Goal: Task Accomplishment & Management: Complete application form

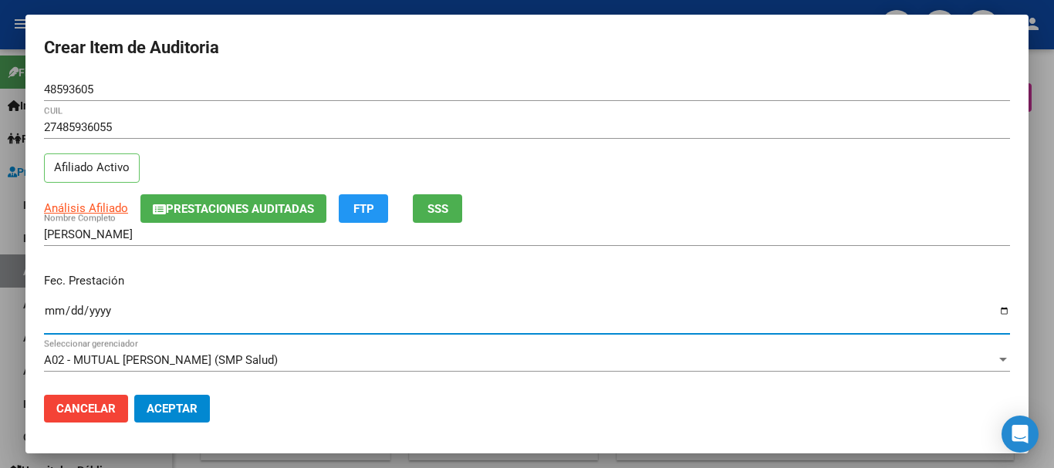
scroll to position [1164, 0]
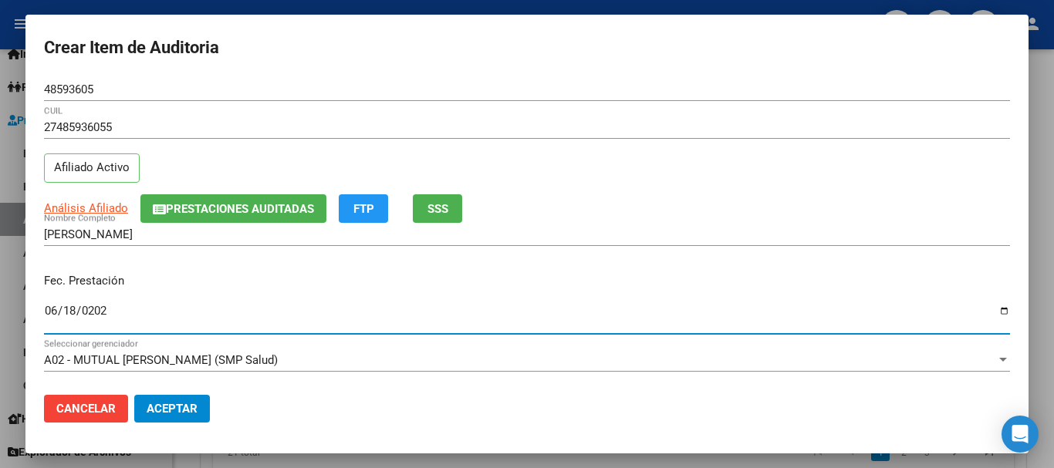
type input "[DATE]"
click at [241, 218] on button "Prestaciones Auditadas" at bounding box center [233, 208] width 186 height 29
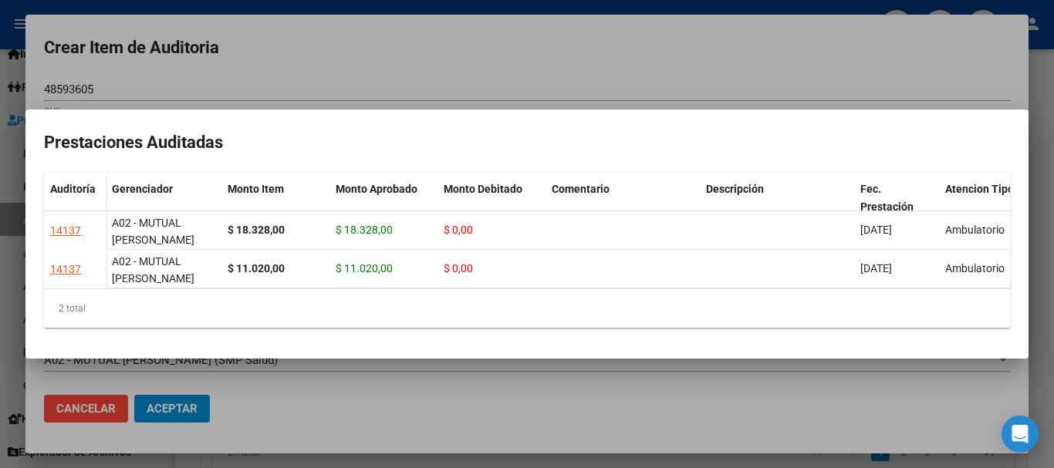
click at [404, 55] on div at bounding box center [527, 234] width 1054 height 468
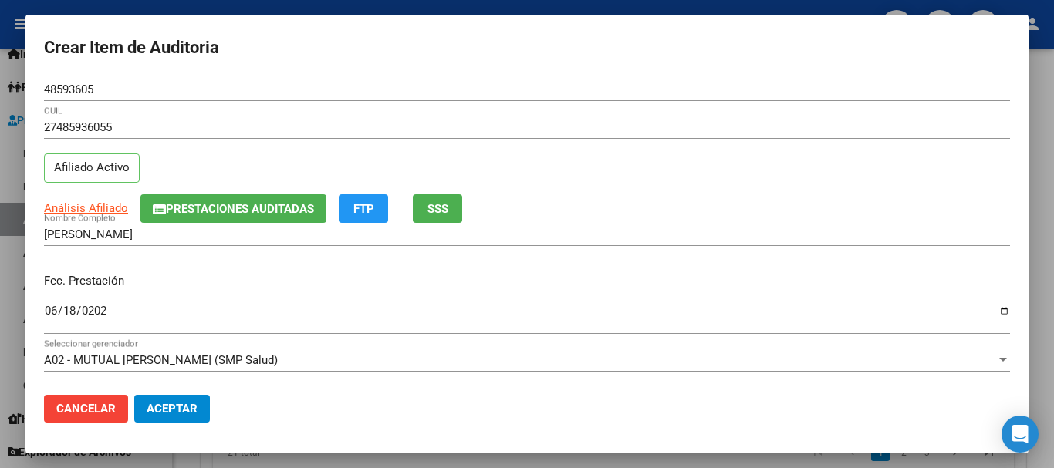
click at [854, 286] on p "Fec. Prestación" at bounding box center [527, 281] width 966 height 18
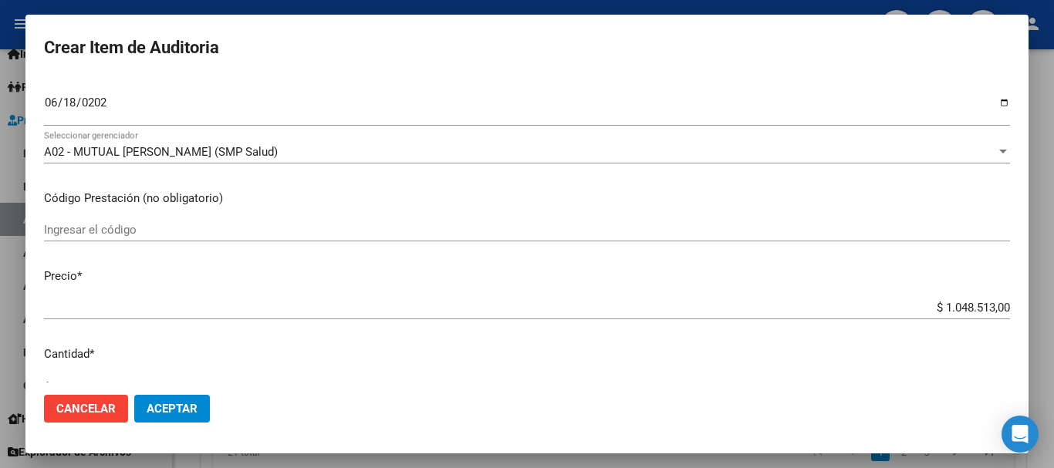
scroll to position [219, 0]
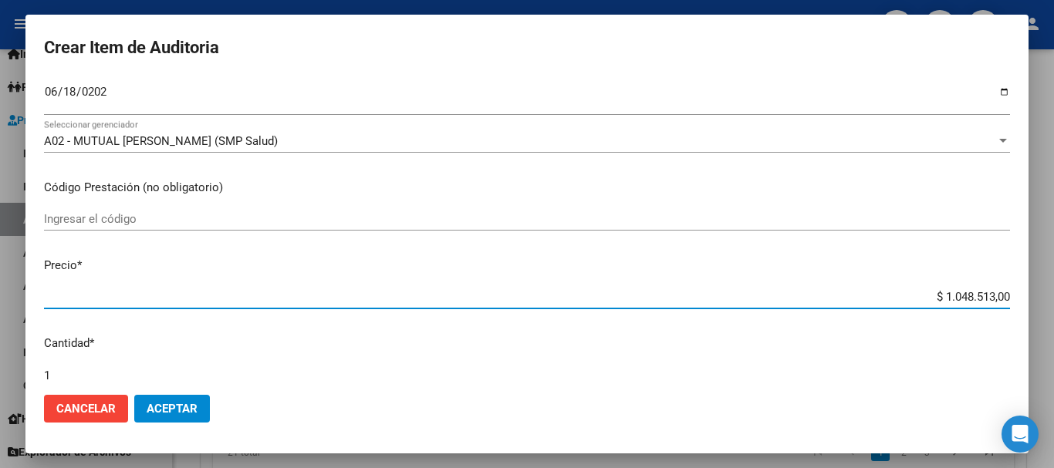
type input "$ 0,03"
type input "$ 0,38"
type input "$ 3,82"
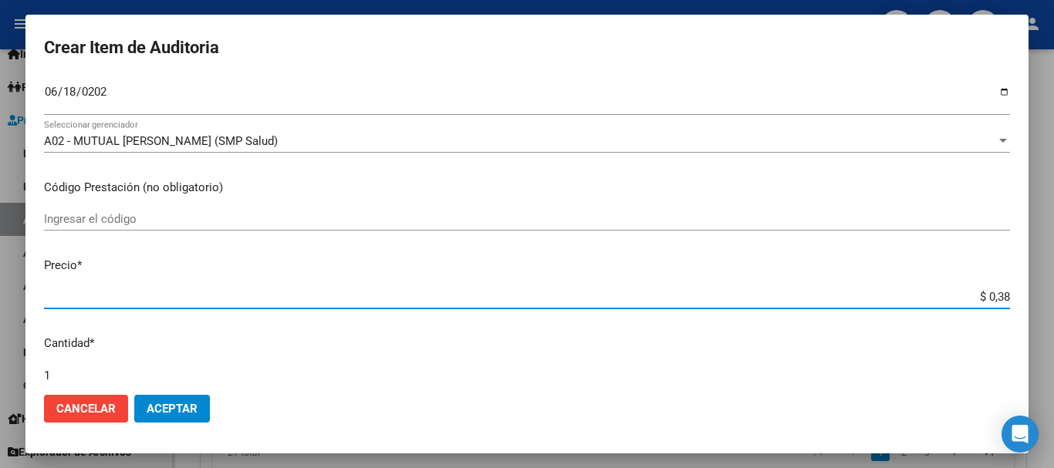
type input "$ 3,82"
type input "$ 38,28"
type input "$ 382,80"
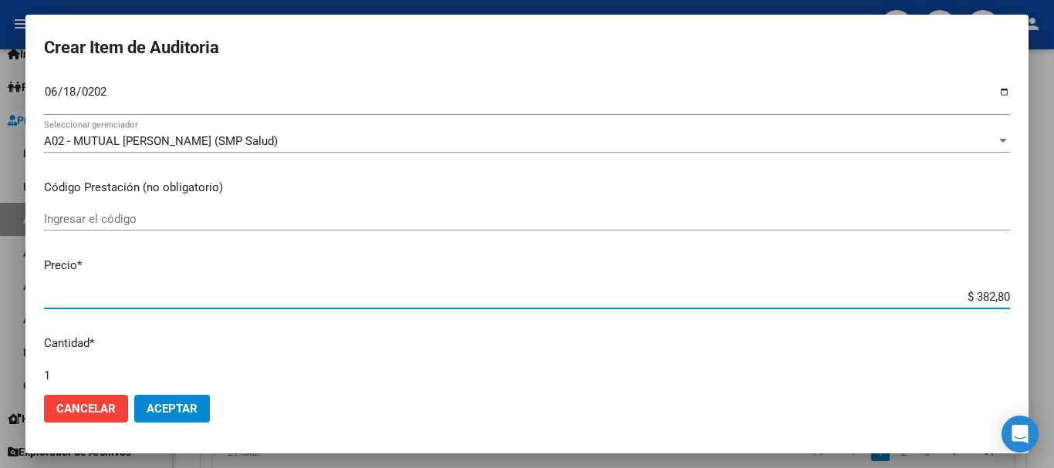
type input "$ 3.828,00"
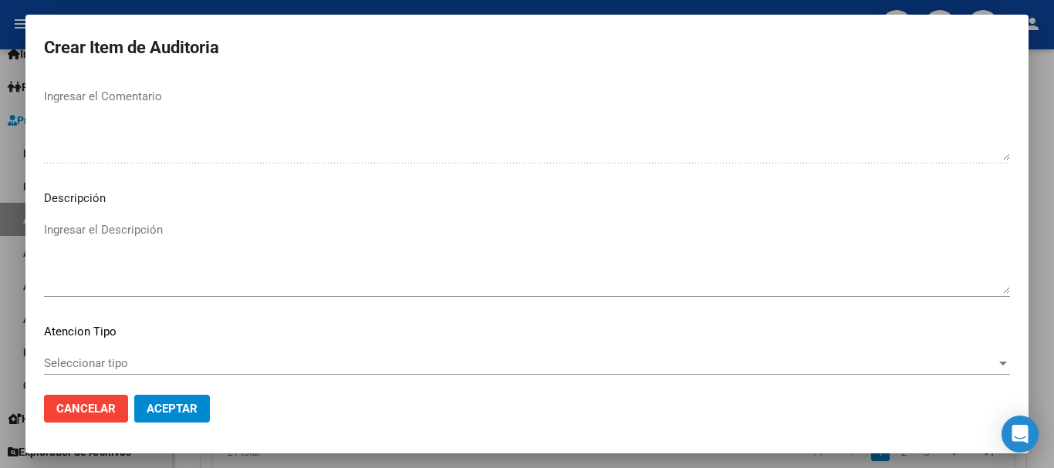
scroll to position [1085, 0]
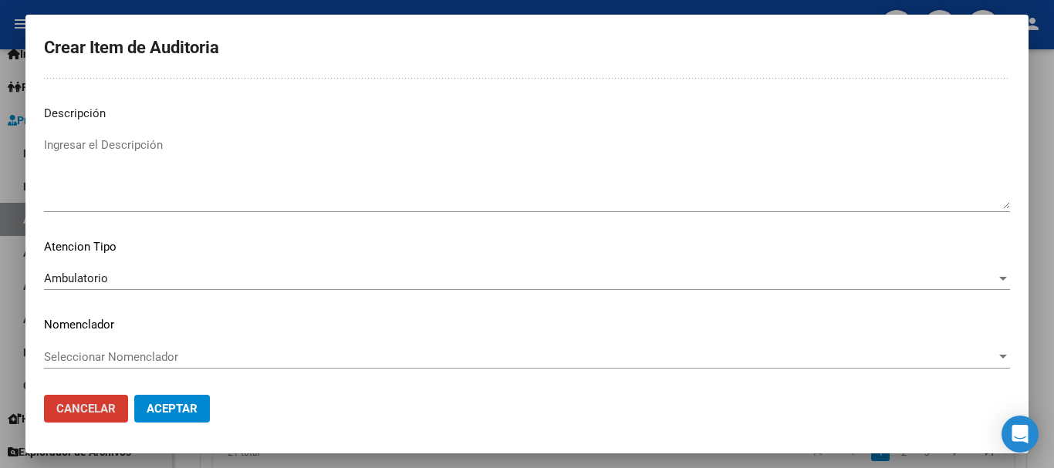
click at [134, 395] on button "Aceptar" at bounding box center [172, 409] width 76 height 28
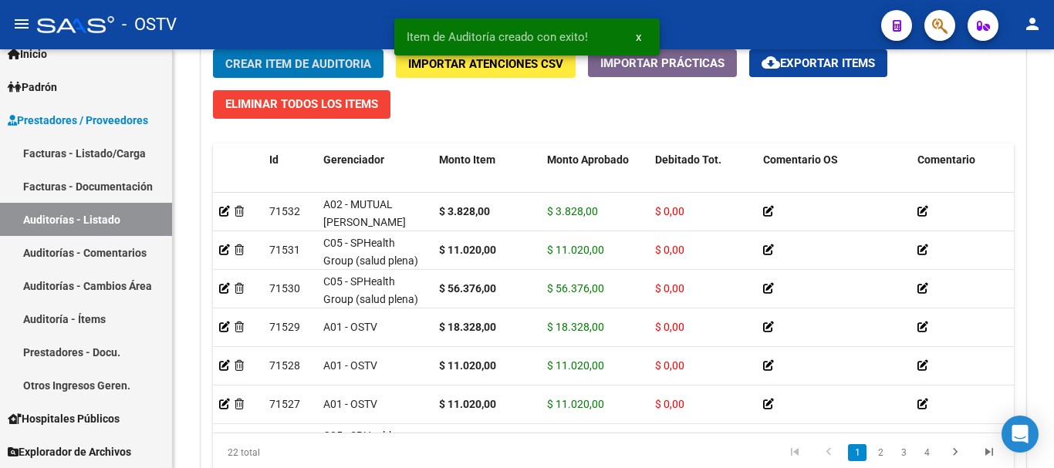
click at [213, 49] on button "Crear Item de Auditoria" at bounding box center [298, 63] width 171 height 29
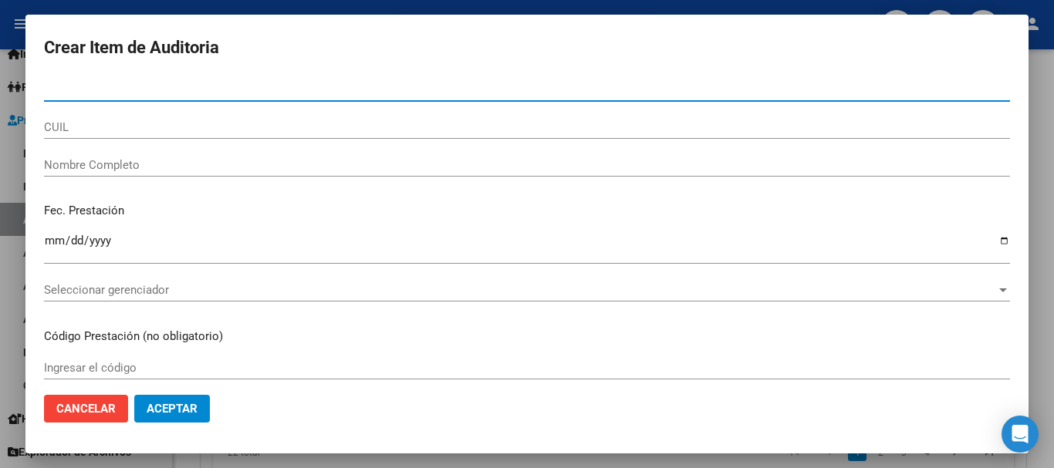
paste input "50866758"
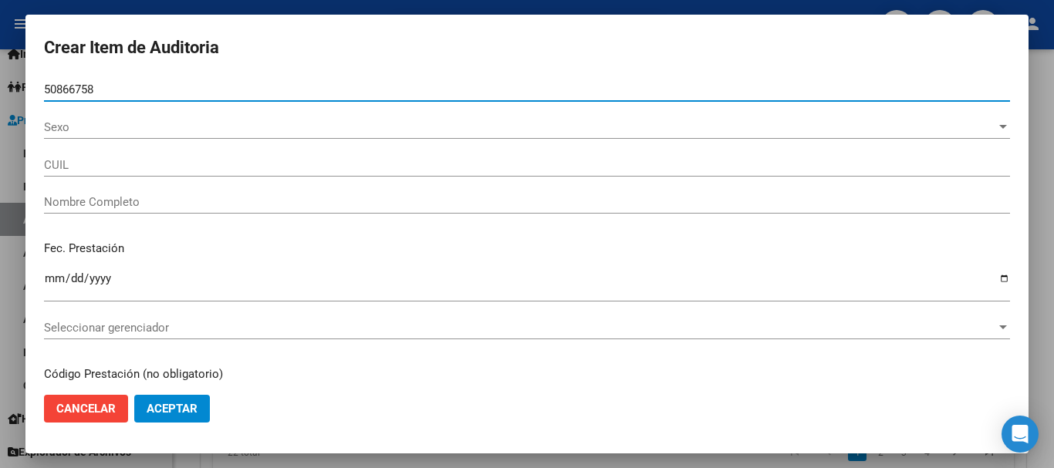
type input "50866758"
type input "27508667588"
type input "[PERSON_NAME]"
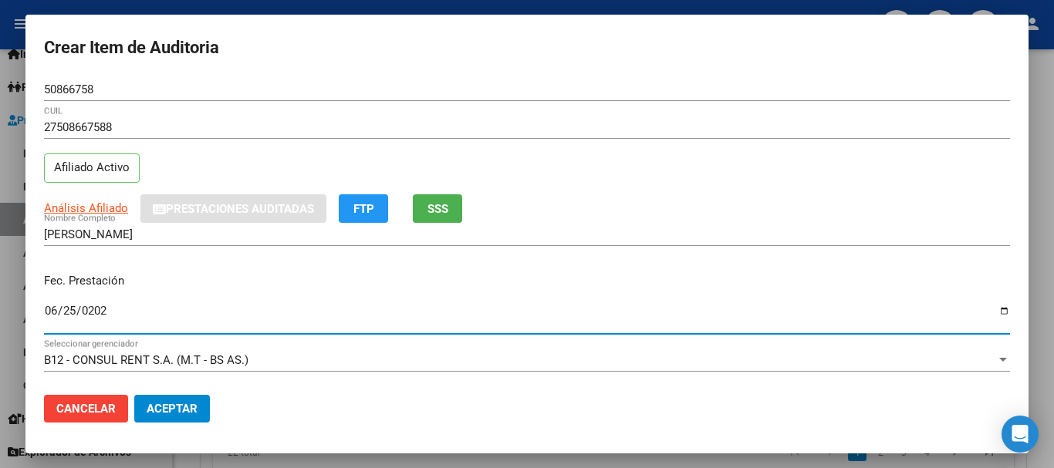
type input "[DATE]"
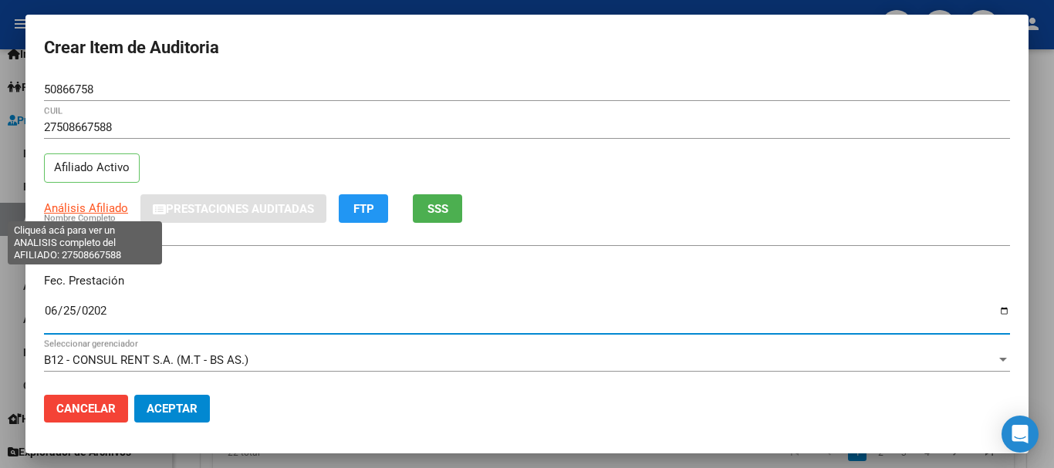
click at [100, 208] on span "Análisis Afiliado" at bounding box center [86, 208] width 84 height 14
type textarea "27508667588"
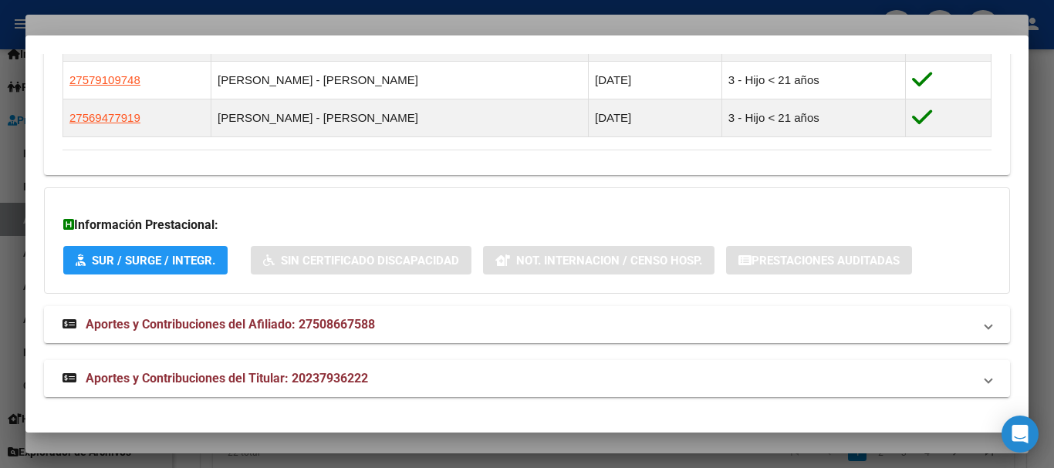
click at [382, 386] on mat-panel-title "Aportes y Contribuciones del Titular: 20237936222" at bounding box center [518, 379] width 911 height 19
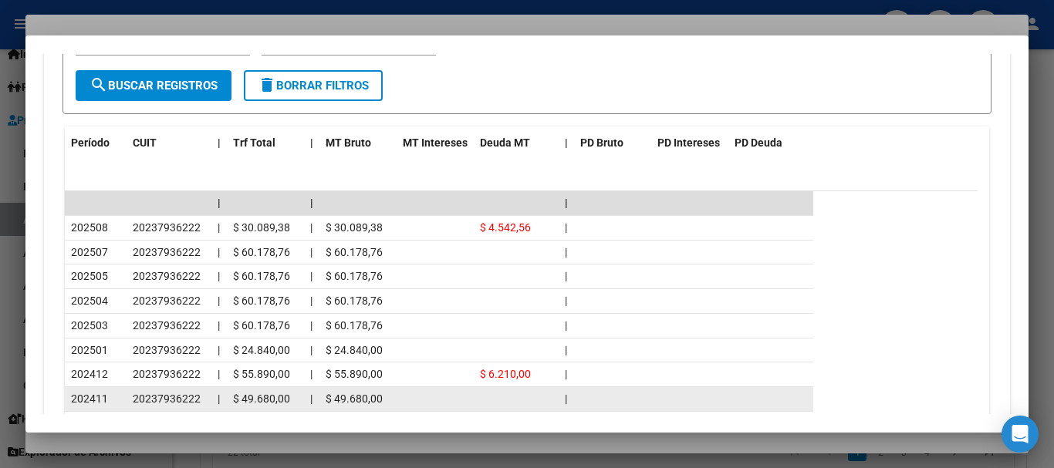
scroll to position [1518, 0]
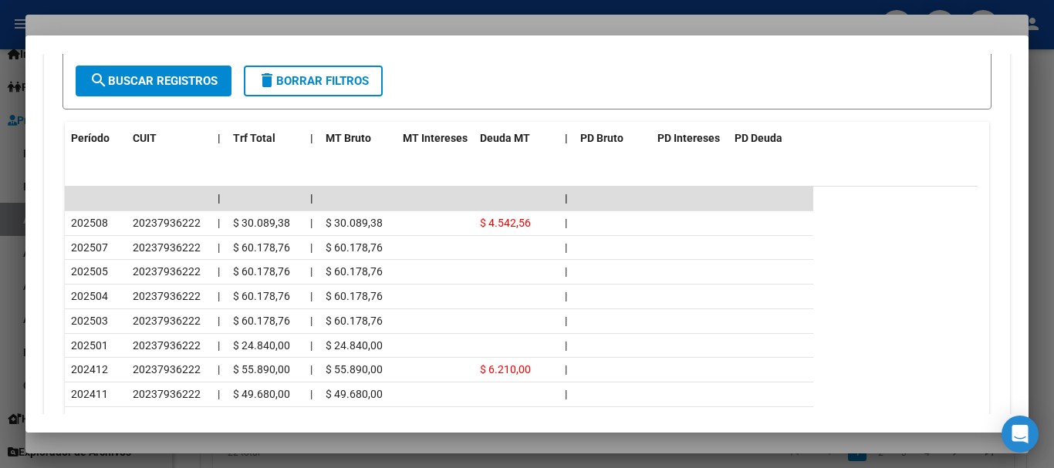
click at [198, 22] on div at bounding box center [527, 234] width 1054 height 468
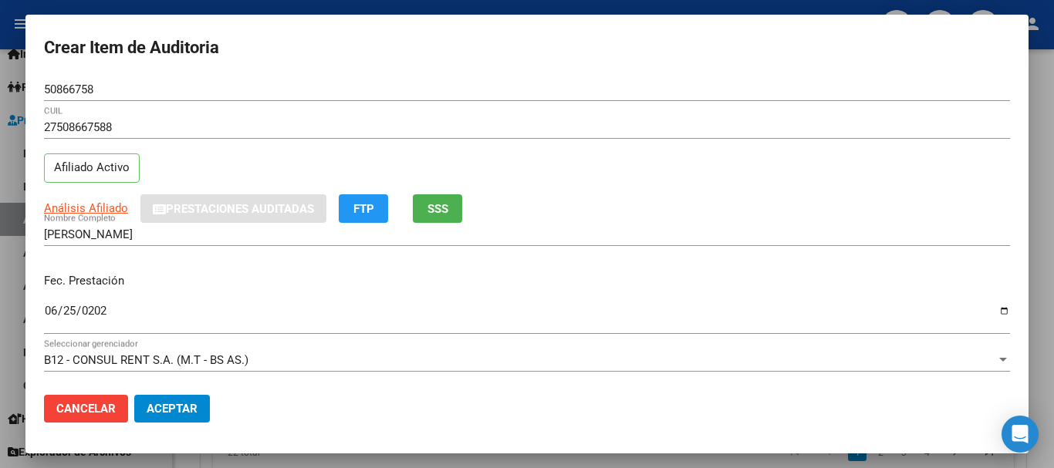
drag, startPoint x: 654, startPoint y: 166, endPoint x: 620, endPoint y: 213, distance: 58.0
click at [661, 179] on div "27508667588 CUIL Afiliado Activo" at bounding box center [527, 155] width 966 height 79
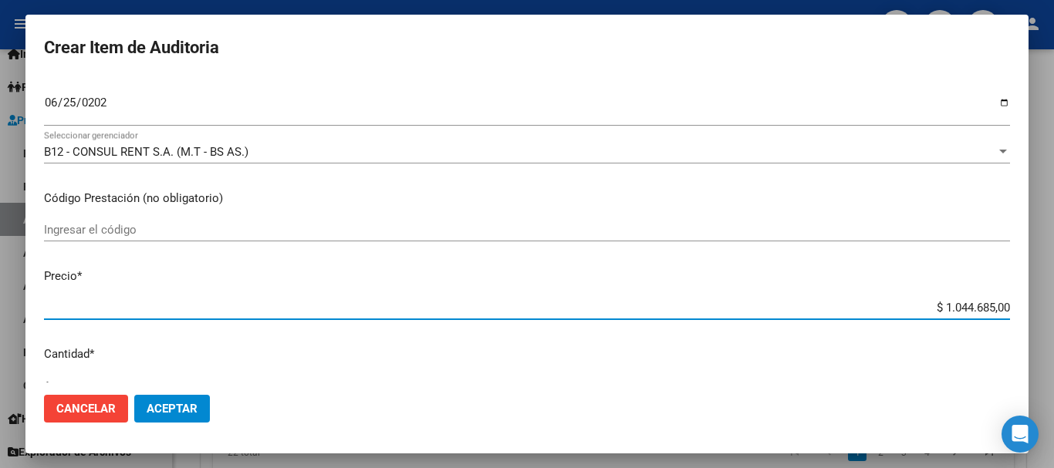
type input "$ 0,01"
type input "$ 0,18"
type input "$ 1,83"
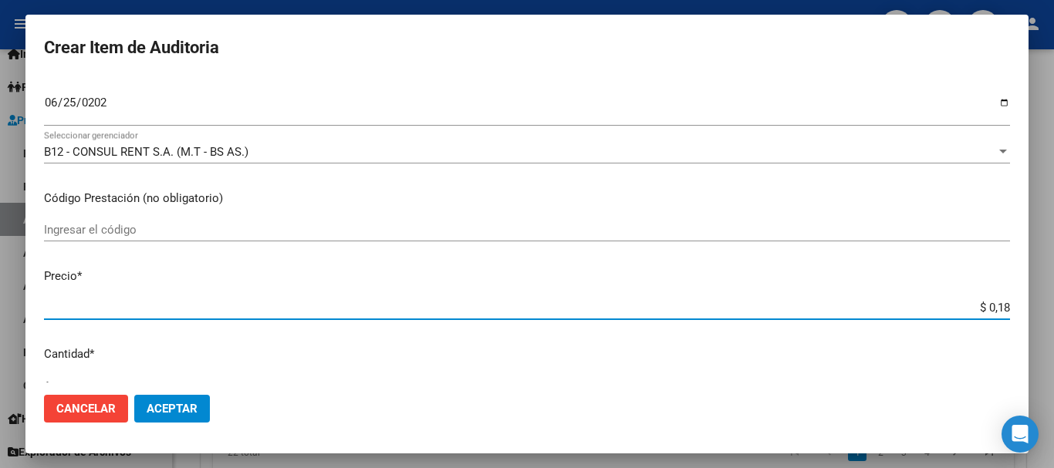
type input "$ 1,83"
type input "$ 18,32"
type input "$ 183,28"
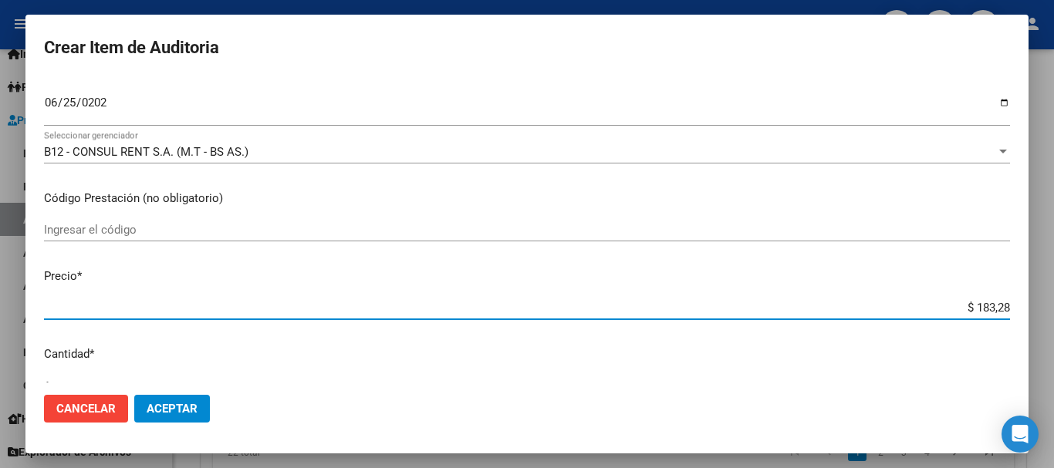
type input "$ 1.832,80"
type input "$ 18.328,00"
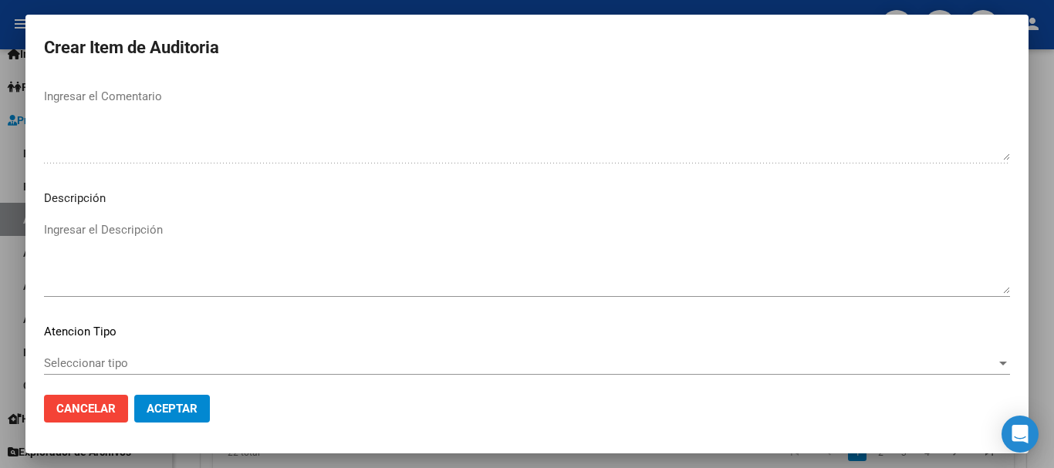
scroll to position [1085, 0]
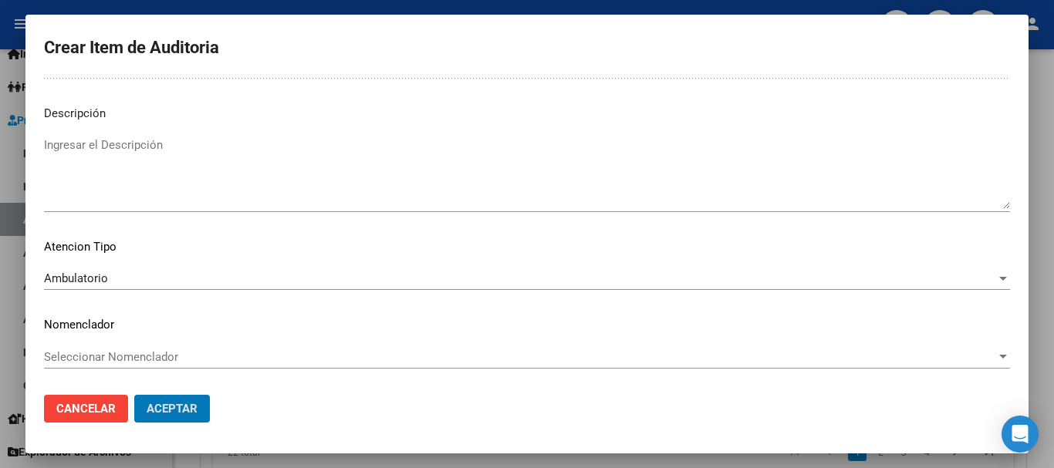
click at [134, 395] on button "Aceptar" at bounding box center [172, 409] width 76 height 28
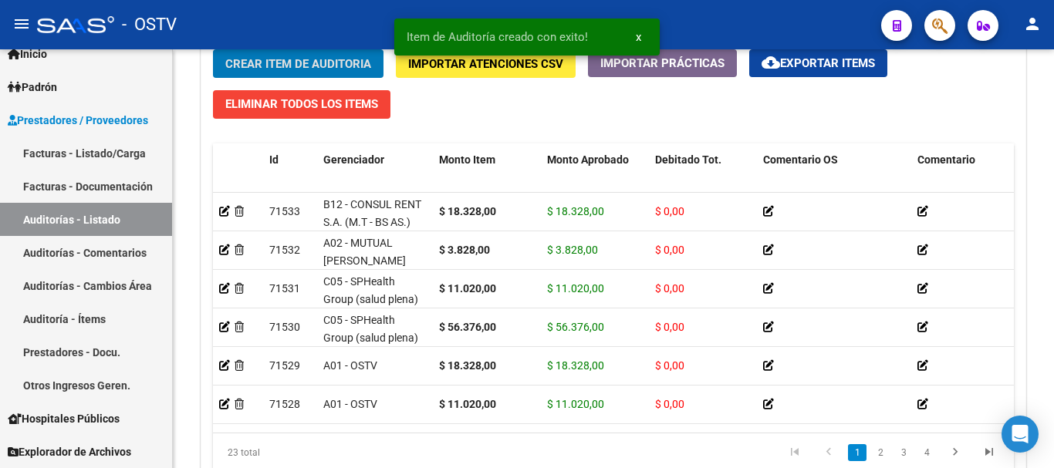
click at [213, 49] on button "Crear Item de Auditoria" at bounding box center [298, 63] width 171 height 29
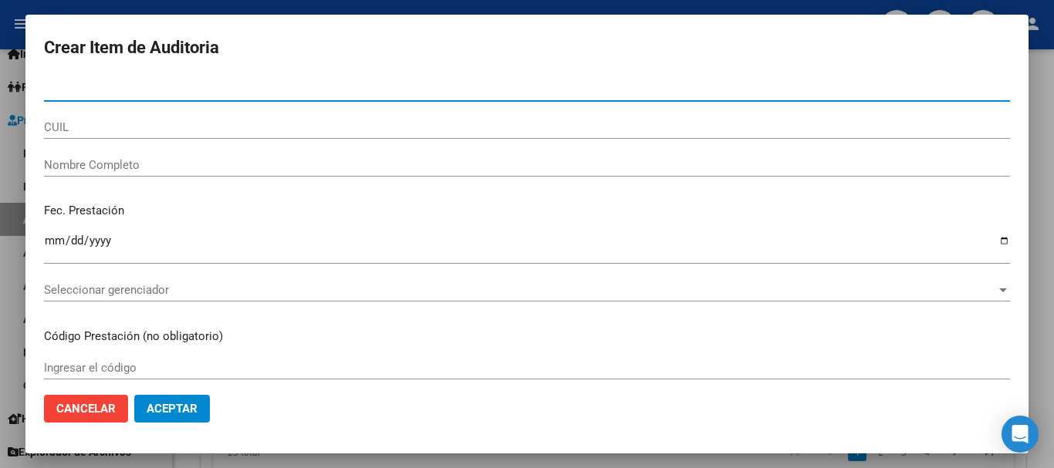
paste input "31372631"
type input "31372631"
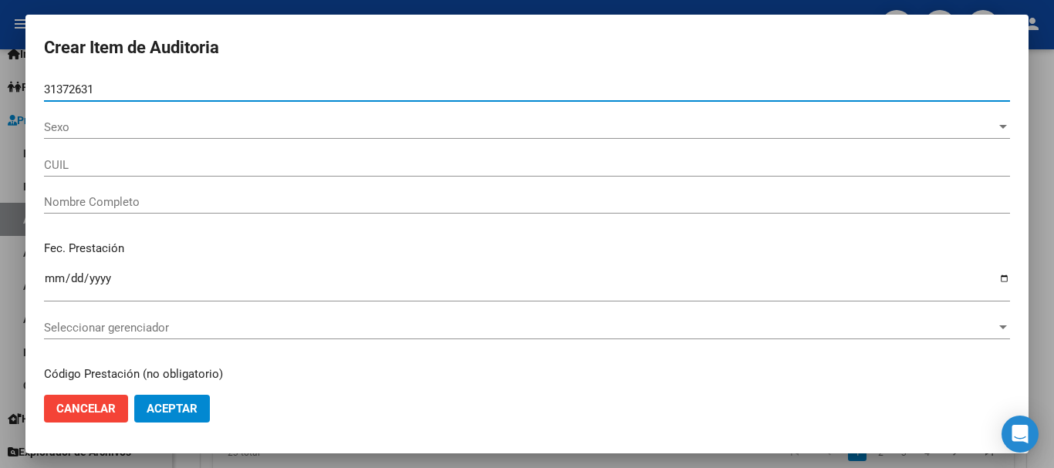
type input "20313726313"
type input "[PERSON_NAME]"
type input "31372631"
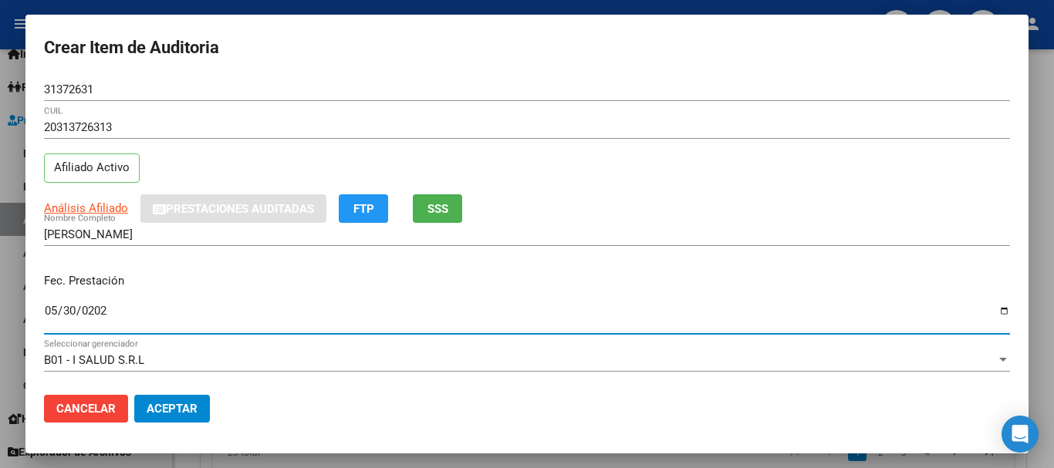
type input "[DATE]"
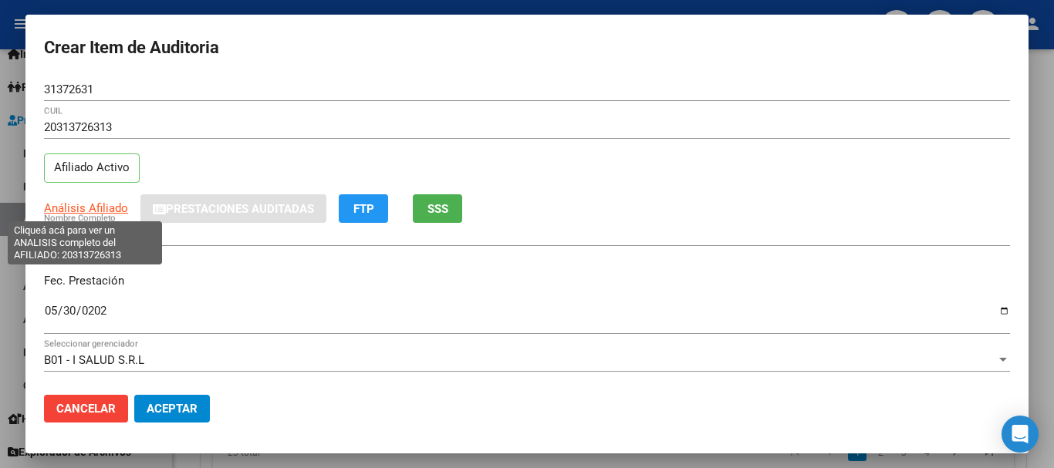
click at [105, 213] on span "Análisis Afiliado" at bounding box center [86, 208] width 84 height 14
type textarea "20313726313"
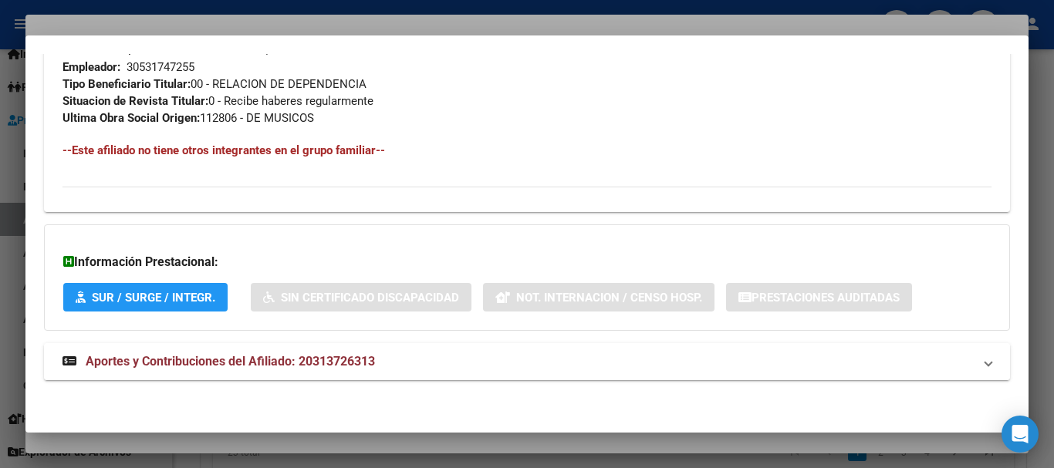
click at [206, 357] on span "Aportes y Contribuciones del Afiliado: 20313726313" at bounding box center [230, 361] width 289 height 15
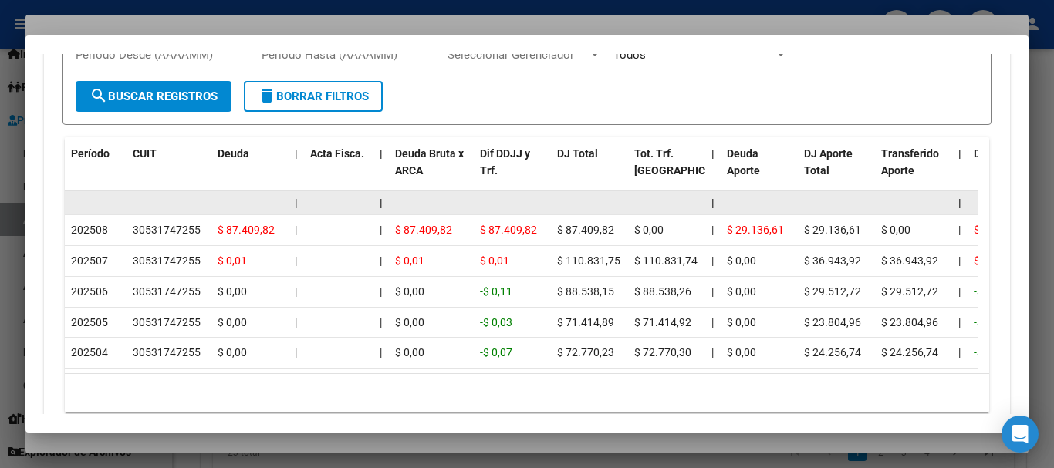
scroll to position [1338, 0]
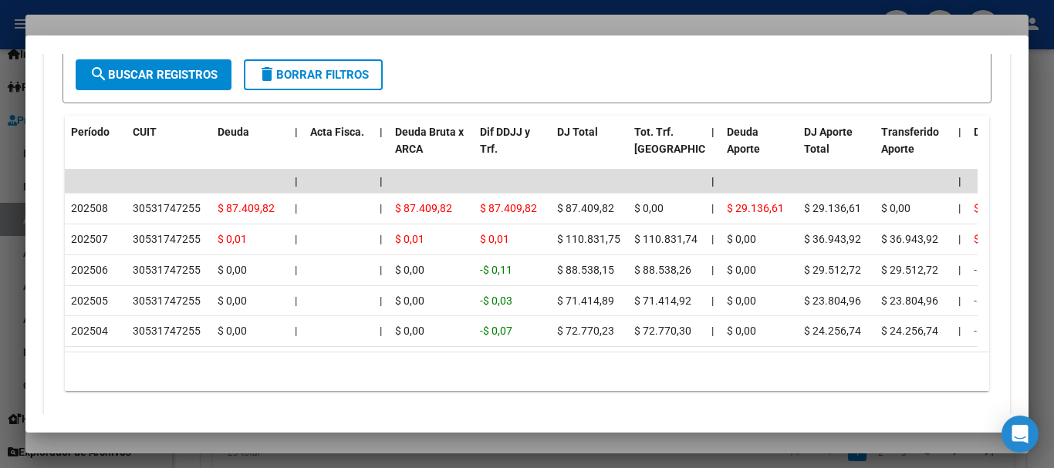
click at [211, 16] on div at bounding box center [527, 234] width 1054 height 468
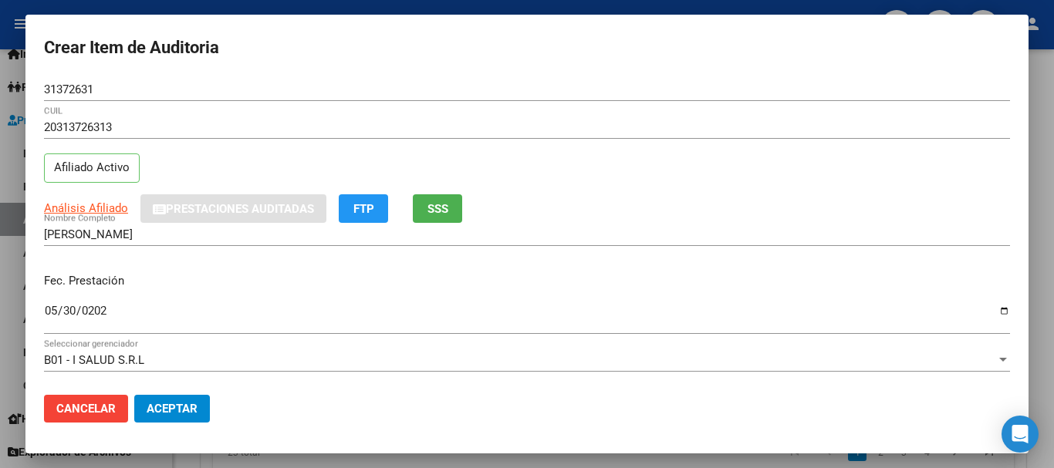
click at [682, 275] on mat-dialog-content "31372631 Nro Documento 20313726313 CUIL Afiliado Activo Análisis Afiliado Prest…" at bounding box center [526, 230] width 1003 height 305
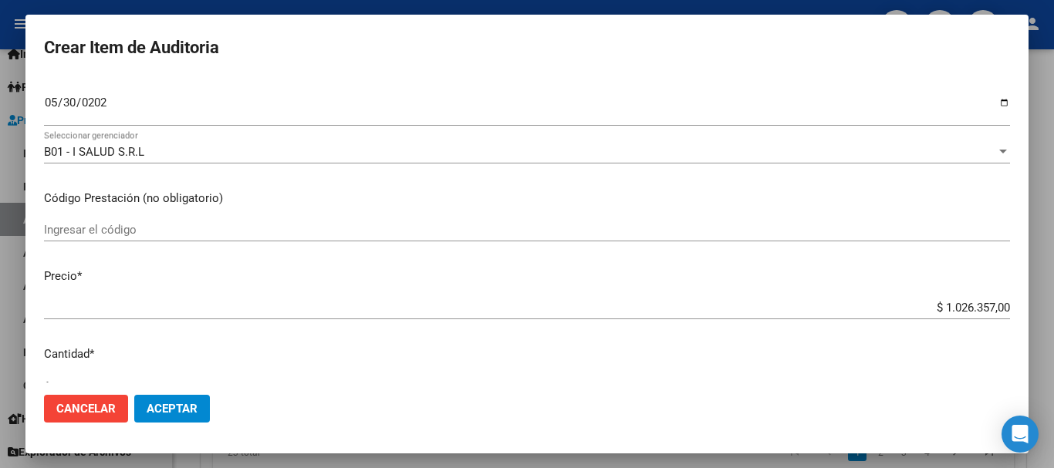
scroll to position [219, 0]
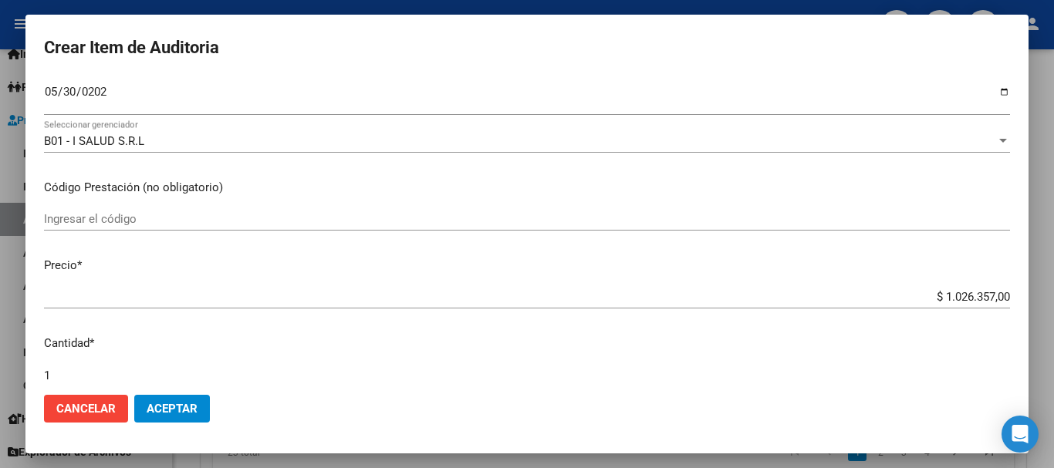
type input "$ 0,02"
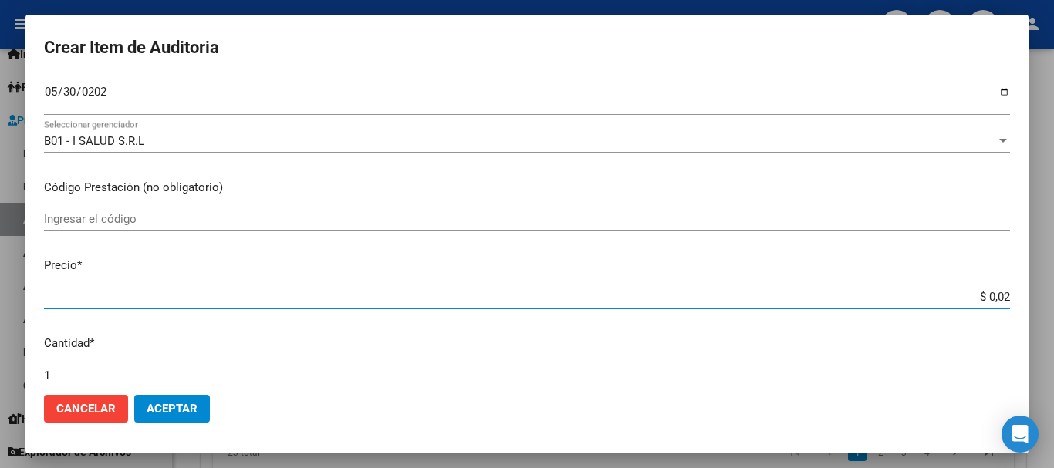
type input "$ 0,22"
type input "$ 2,27"
type input "$ 22,73"
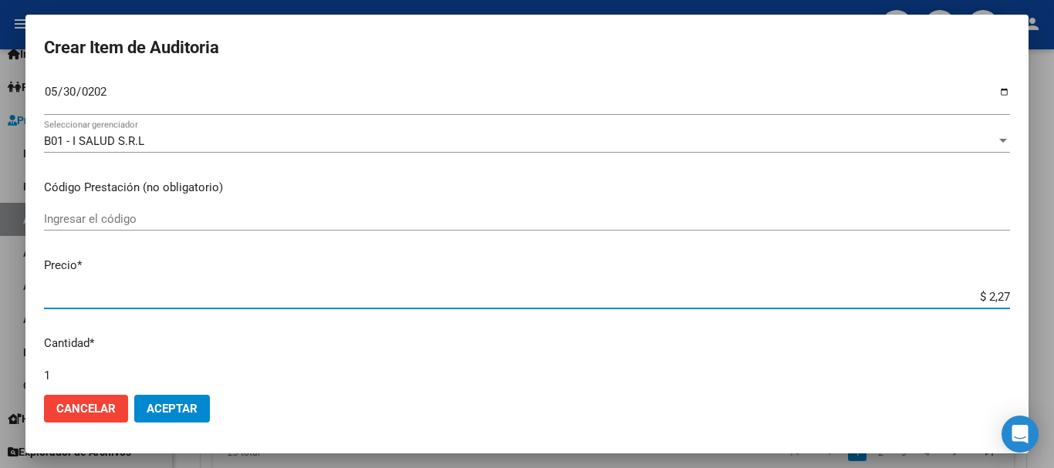
type input "$ 22,73"
type input "$ 227,36"
type input "$ 2.273,60"
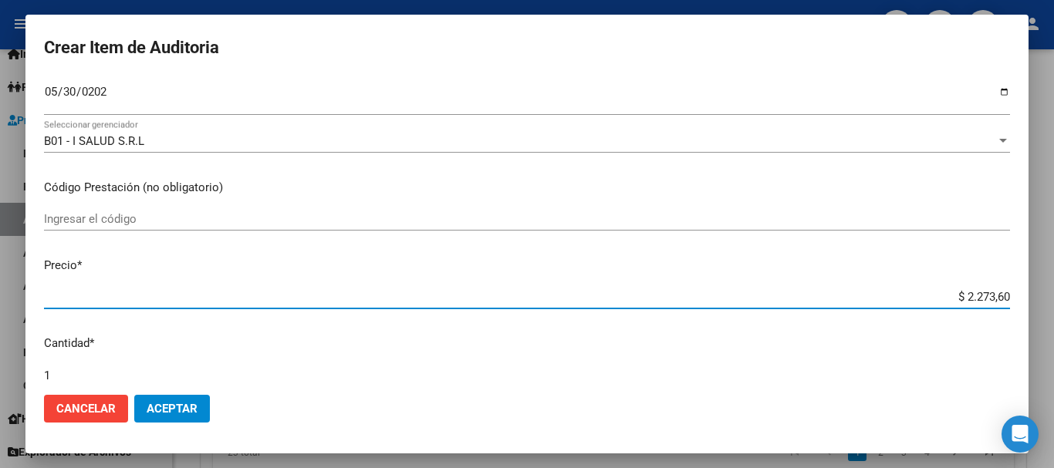
type input "$ 22.736,00"
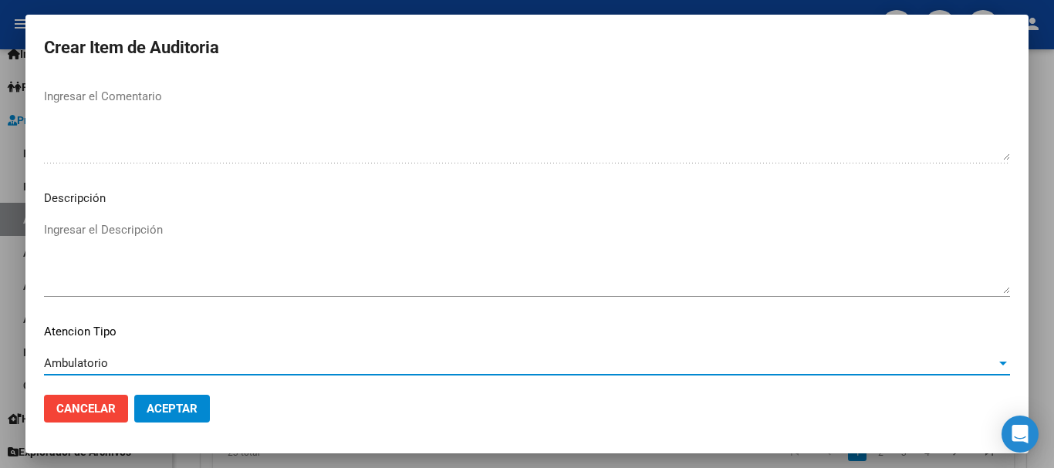
scroll to position [1085, 0]
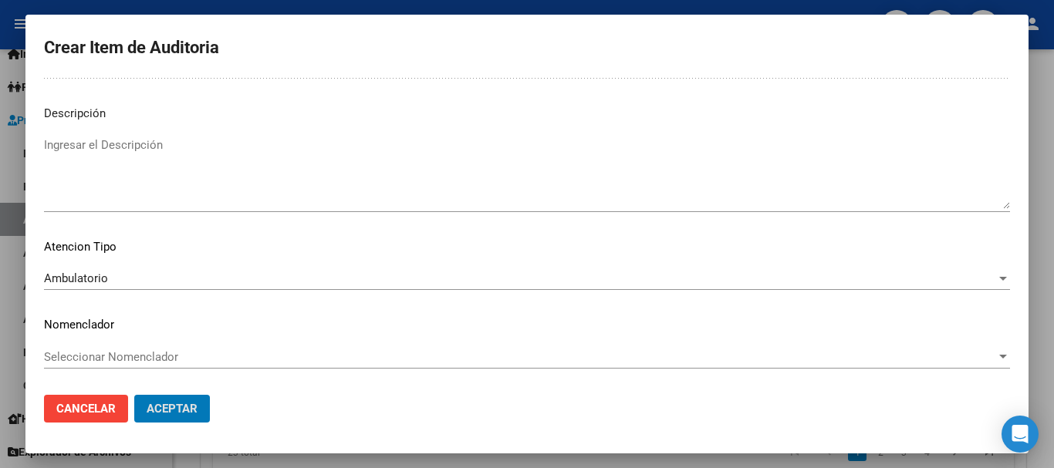
click at [134, 395] on button "Aceptar" at bounding box center [172, 409] width 76 height 28
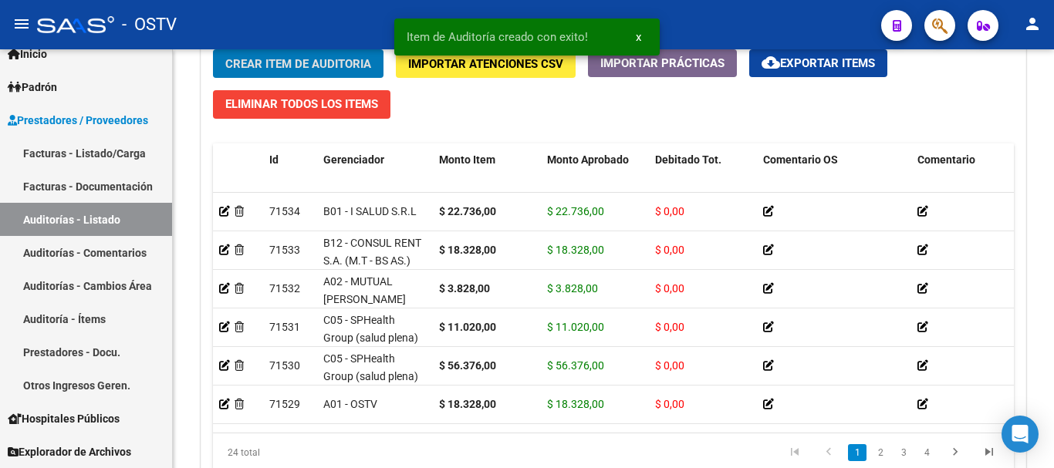
click at [213, 49] on button "Crear Item de Auditoria" at bounding box center [298, 63] width 171 height 29
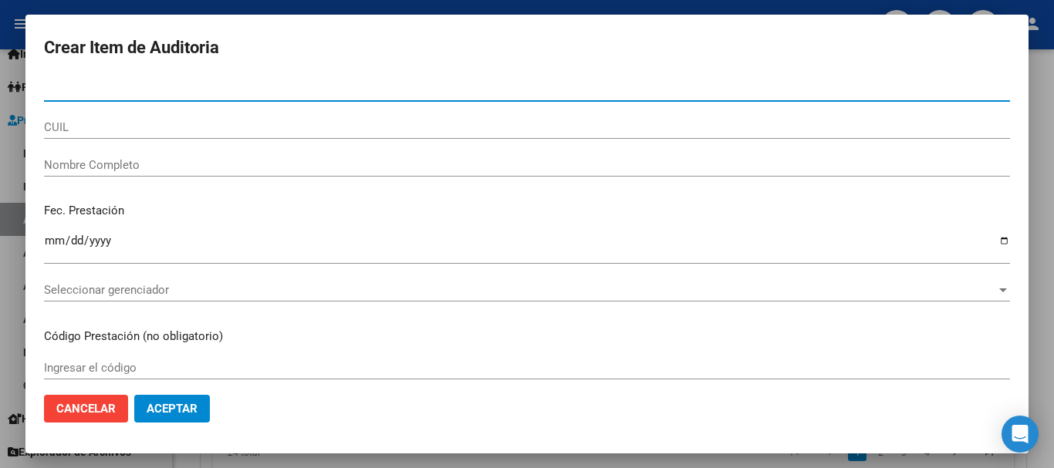
paste input "55751434"
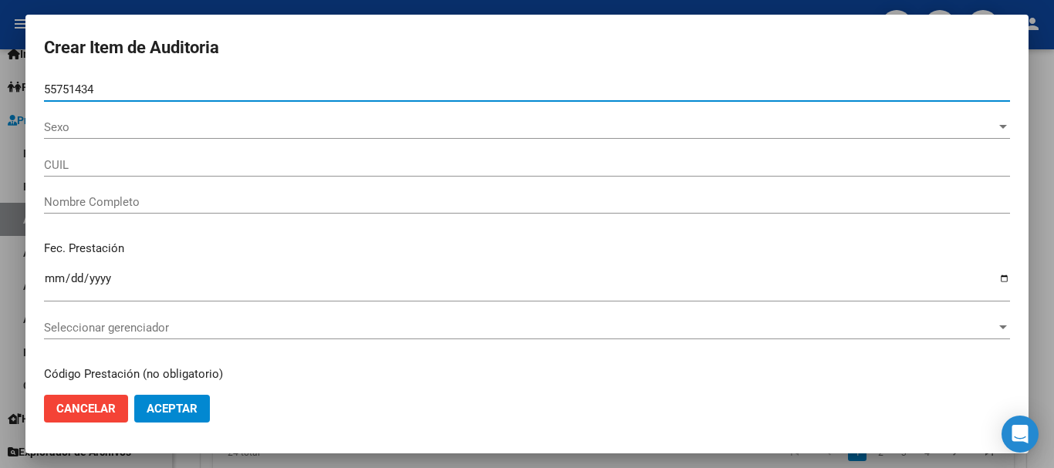
type input "55751434"
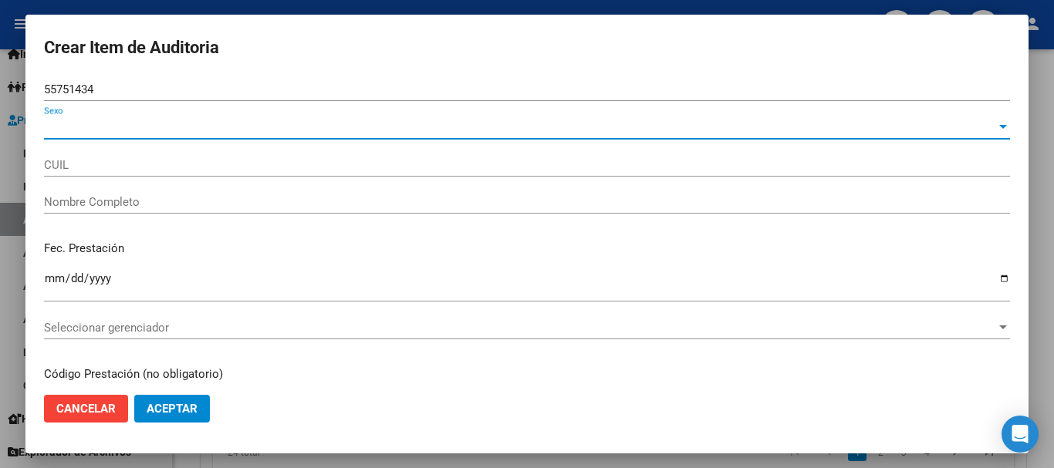
type input "27557514347"
type input "[PERSON_NAME]"
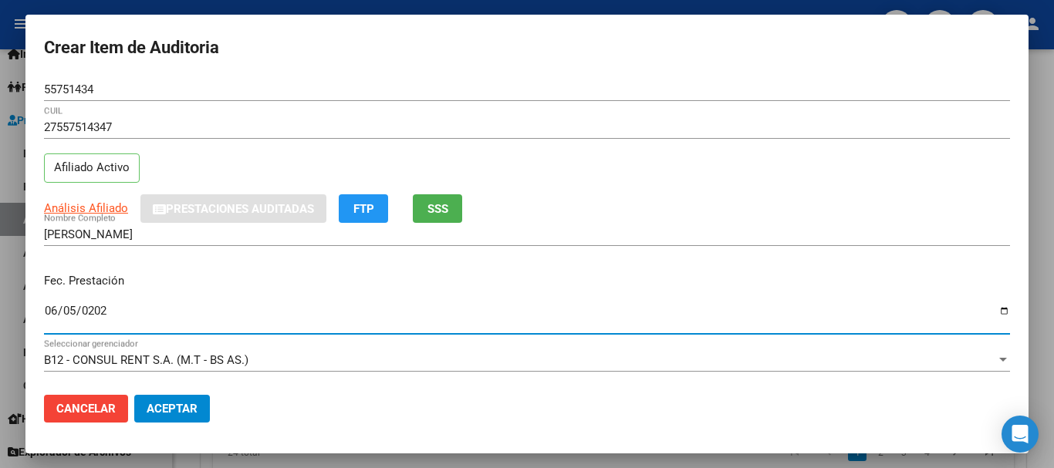
type input "[DATE]"
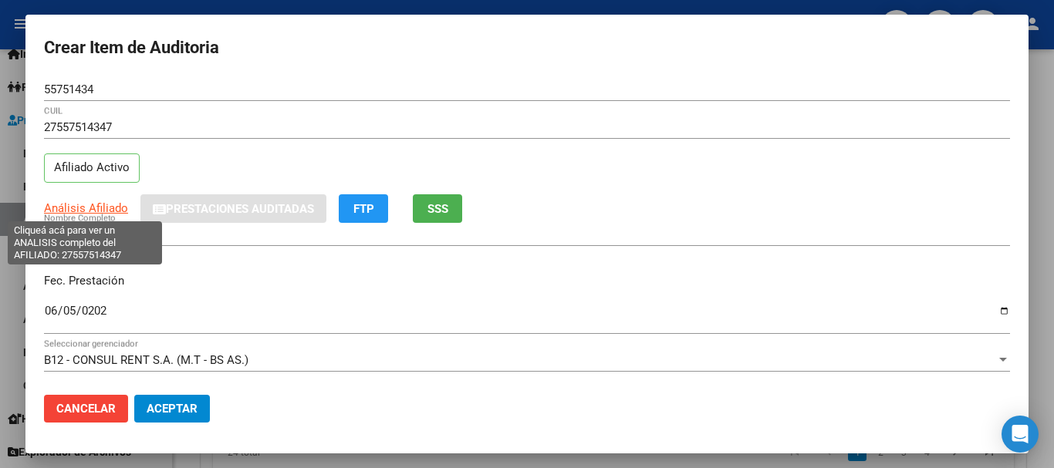
click at [105, 208] on span "Análisis Afiliado" at bounding box center [86, 208] width 84 height 14
type textarea "27557514347"
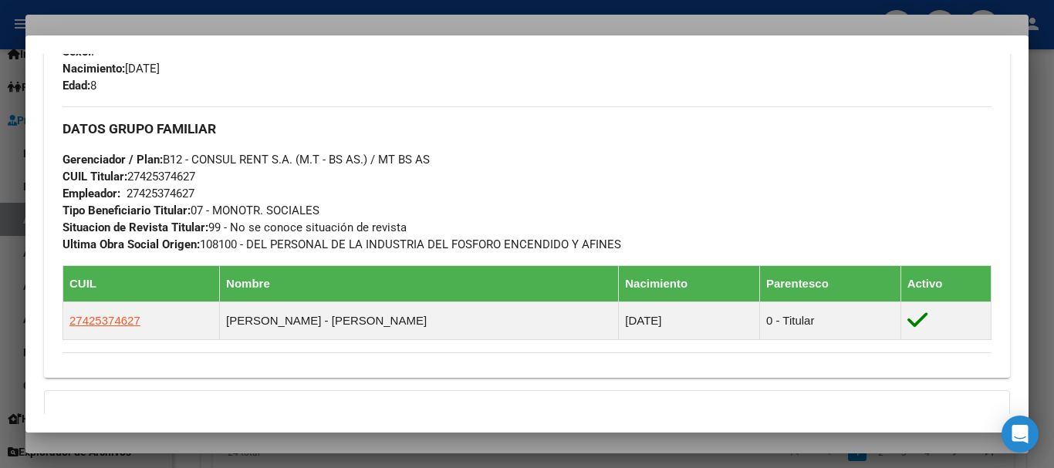
scroll to position [889, 0]
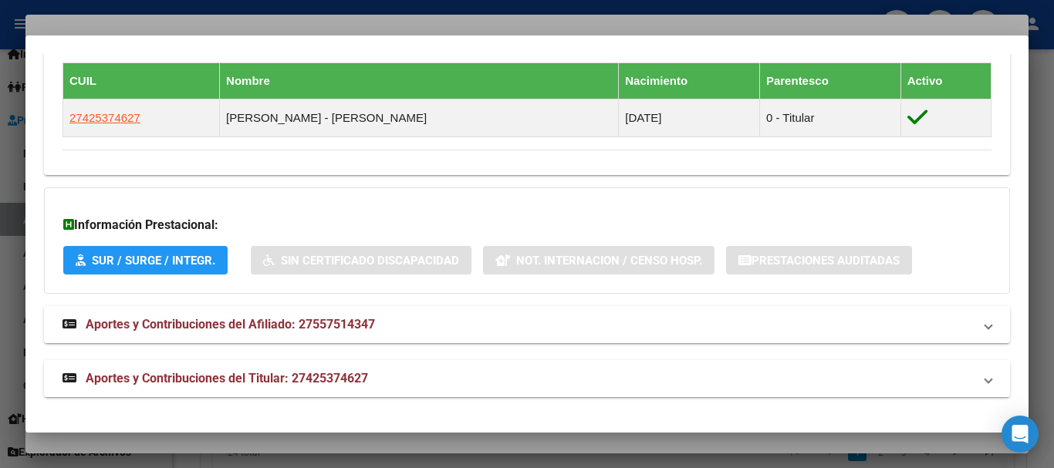
click at [313, 371] on span "Aportes y Contribuciones del Titular: 27425374627" at bounding box center [227, 378] width 282 height 15
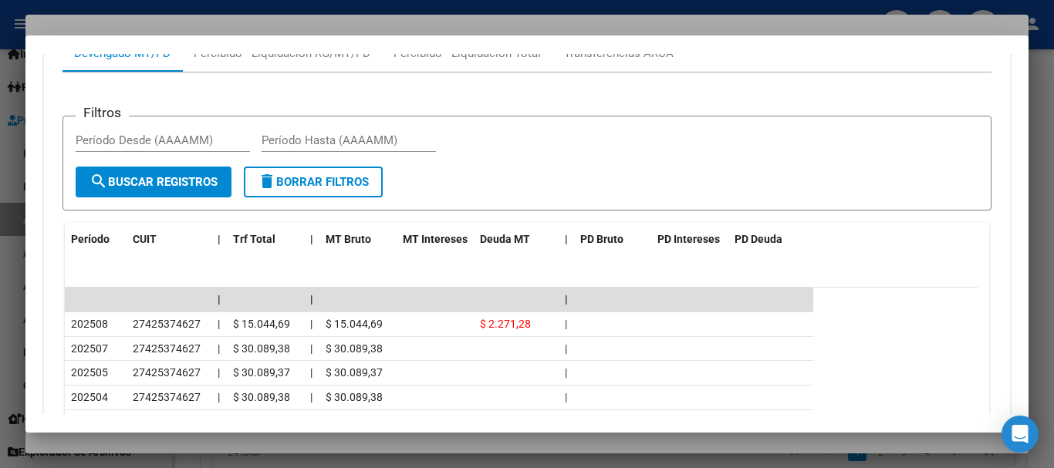
scroll to position [1352, 0]
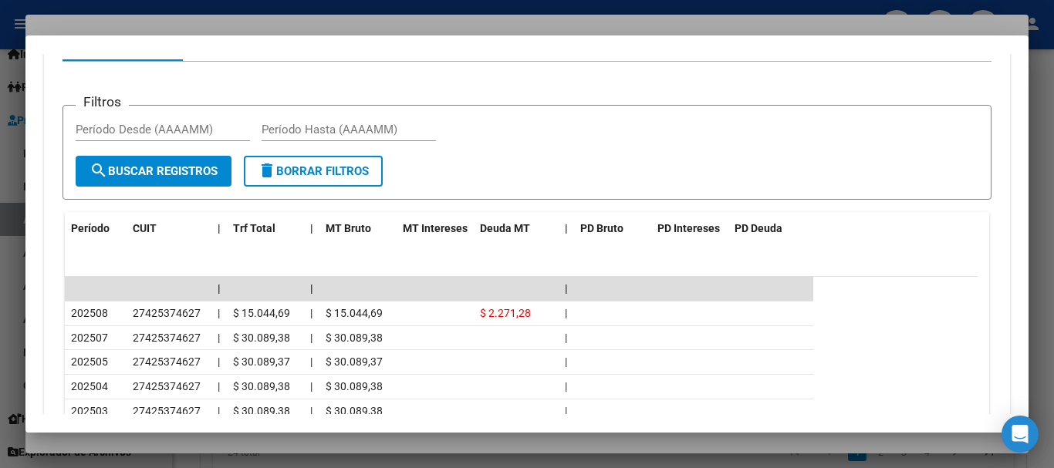
click at [301, 30] on div at bounding box center [527, 234] width 1054 height 468
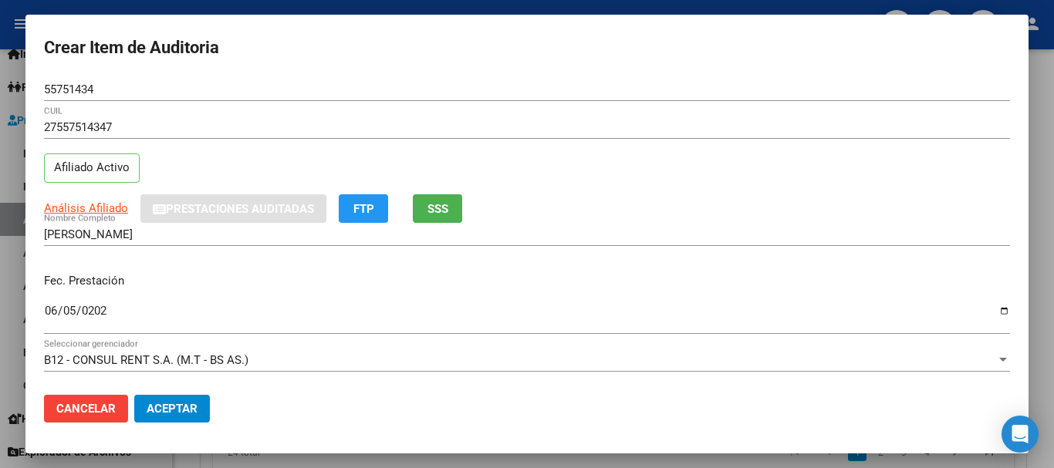
click at [588, 198] on div "Análisis Afiliado Prestaciones Auditadas FTP SSS" at bounding box center [527, 208] width 966 height 29
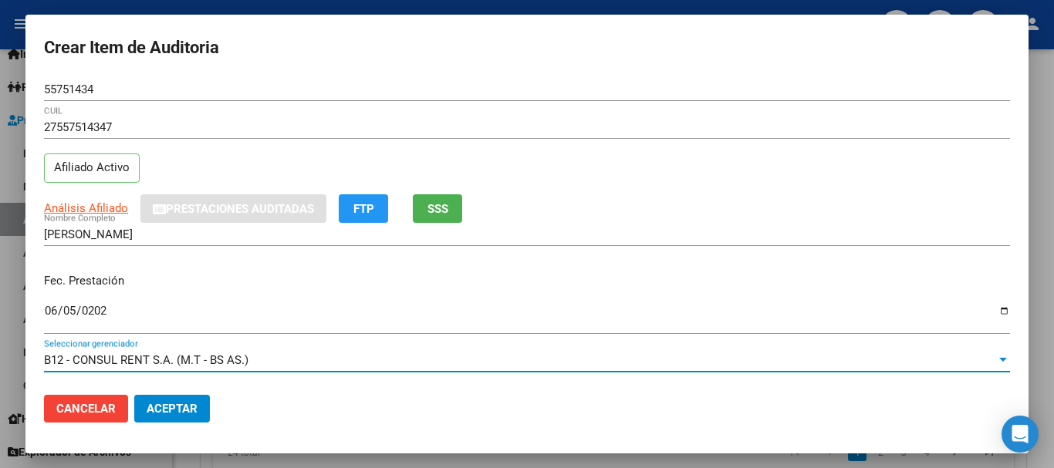
scroll to position [208, 0]
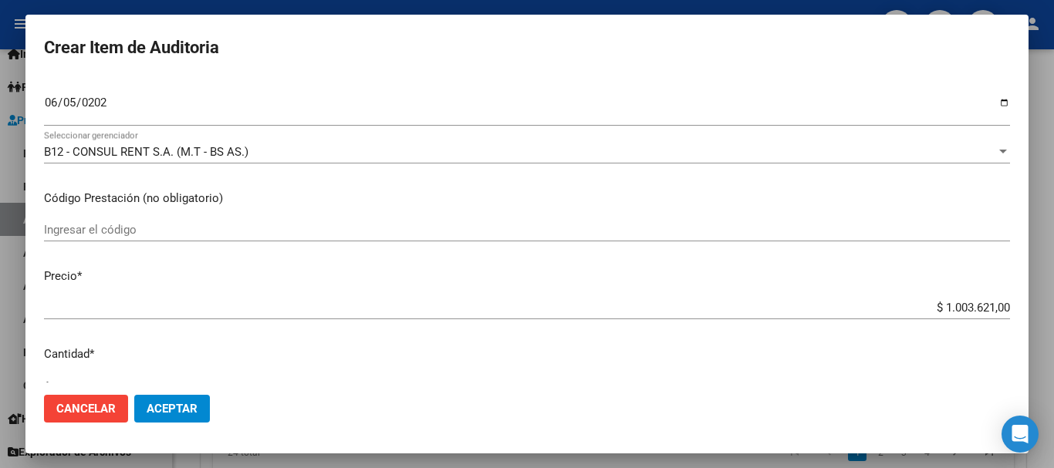
type input "$ 0,01"
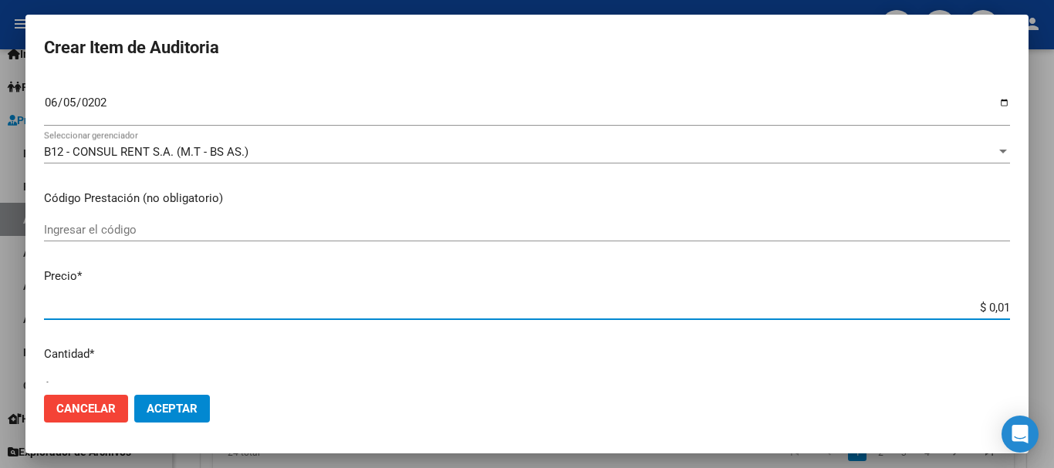
type input "$ 0,16"
type input "$ 1,63"
type input "$ 16,35"
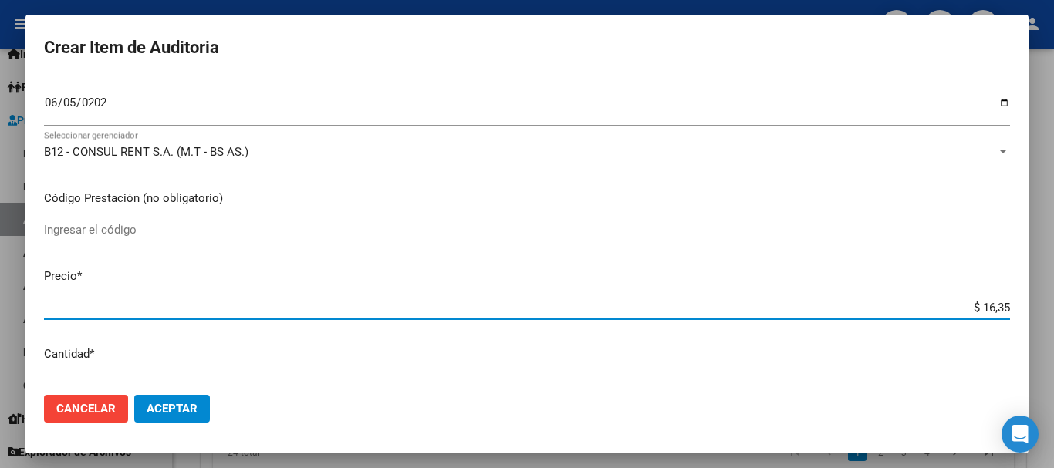
type input "$ 16,35"
type input "$ 163,56"
type input "$ 1.635,60"
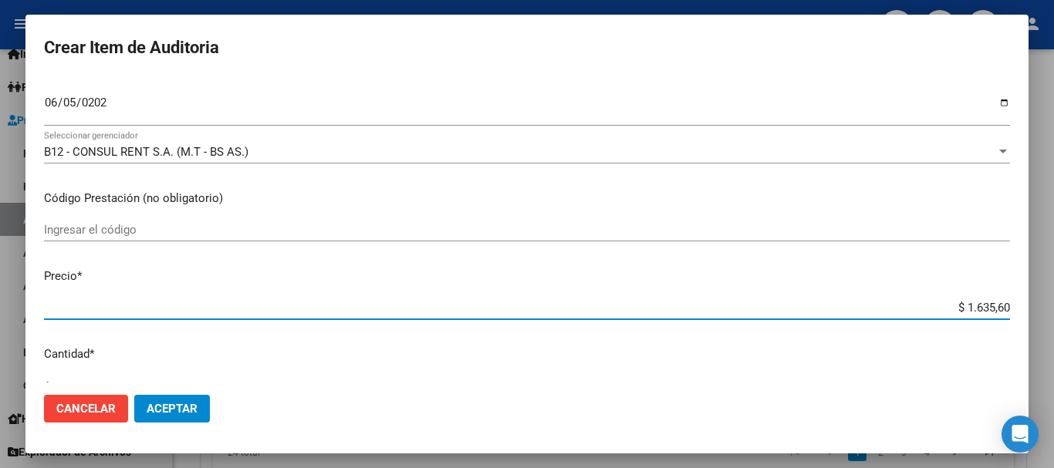
type input "$ 16.356,00"
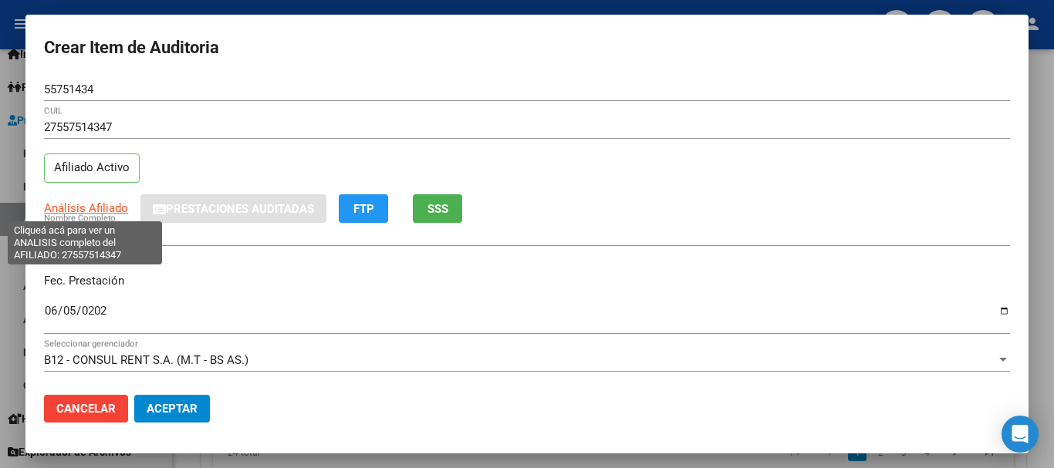
click at [100, 208] on span "Análisis Afiliado" at bounding box center [86, 208] width 84 height 14
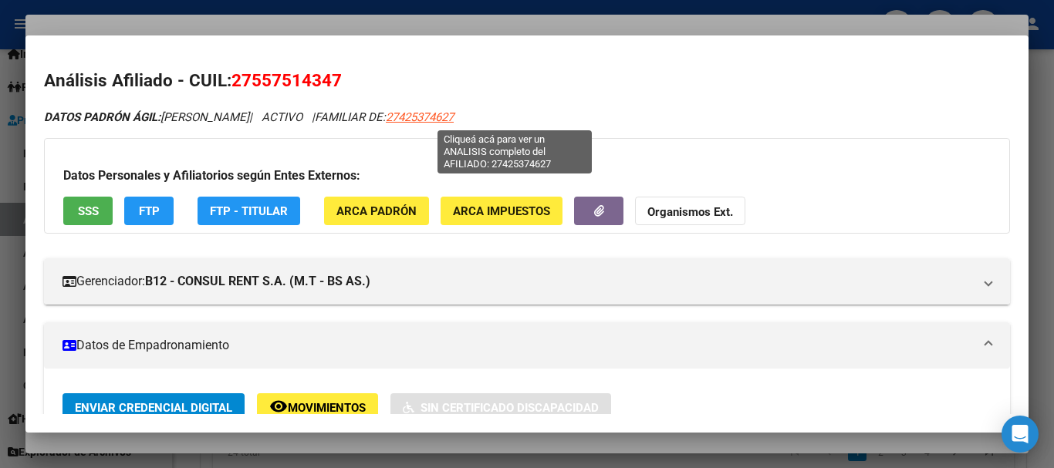
click at [454, 114] on span "27425374627" at bounding box center [420, 117] width 68 height 14
type textarea "27425374627"
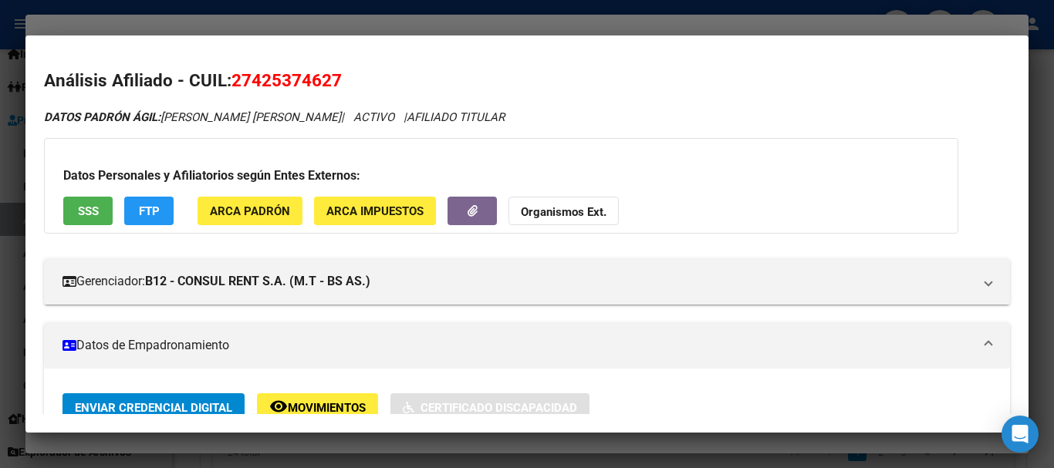
click at [580, 211] on strong "Organismos Ext." at bounding box center [564, 212] width 86 height 14
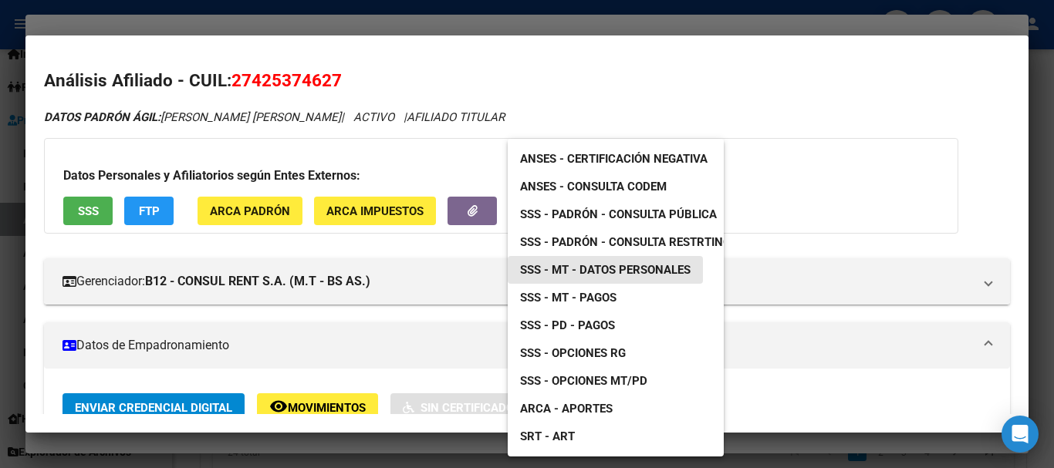
click at [652, 272] on span "SSS - MT - Datos Personales" at bounding box center [605, 270] width 171 height 14
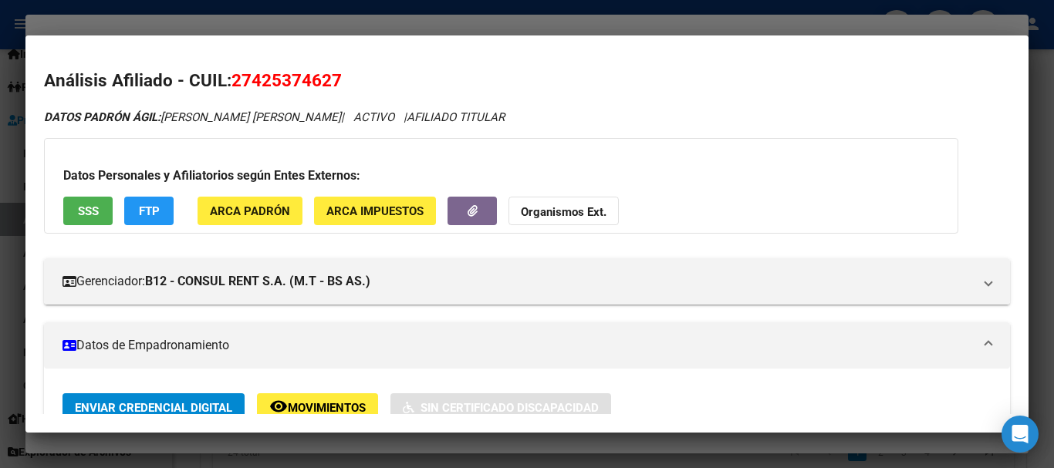
click at [559, 217] on strong "Organismos Ext." at bounding box center [564, 212] width 86 height 14
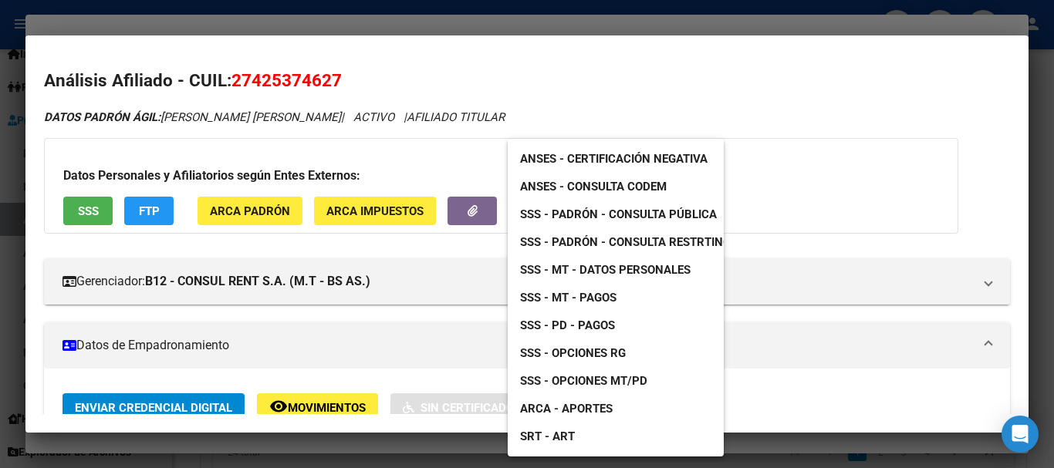
click at [697, 211] on span "SSS - Padrón - Consulta Pública" at bounding box center [618, 215] width 197 height 14
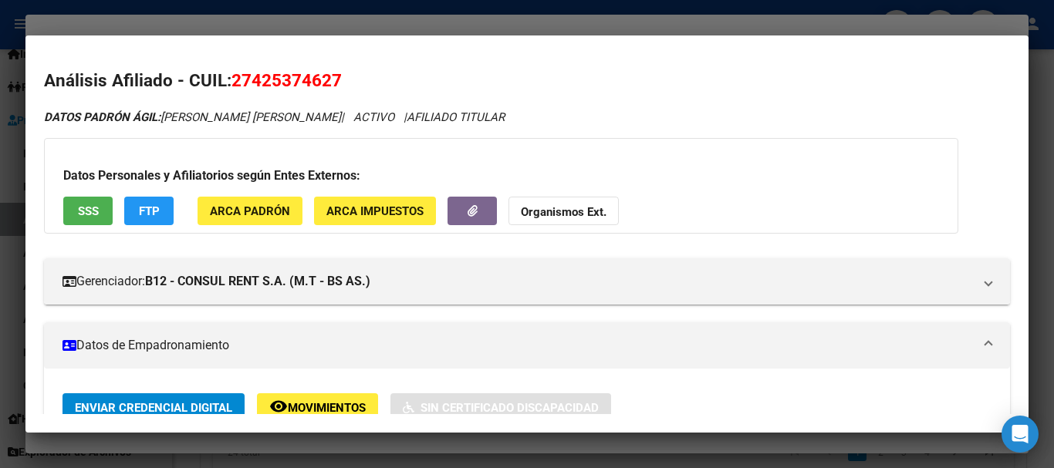
click at [497, 22] on div at bounding box center [527, 234] width 1054 height 468
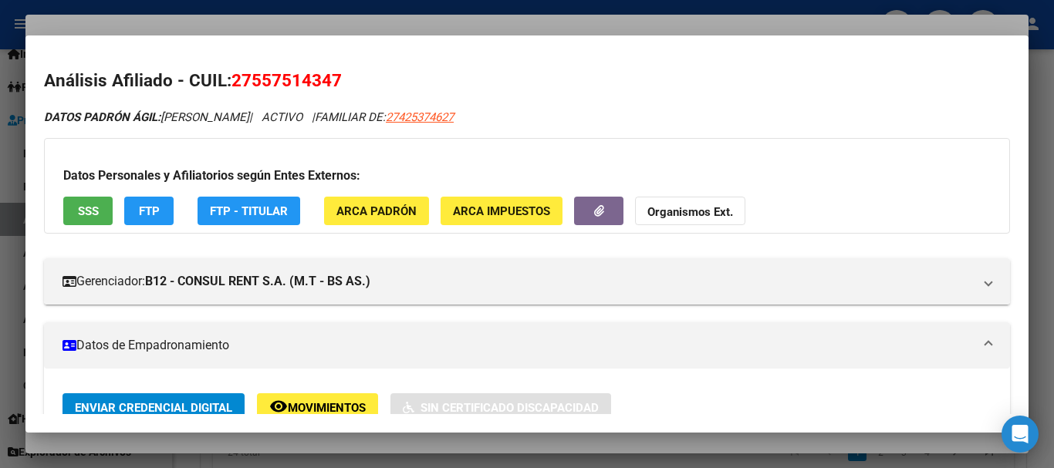
click at [497, 23] on div at bounding box center [527, 234] width 1054 height 468
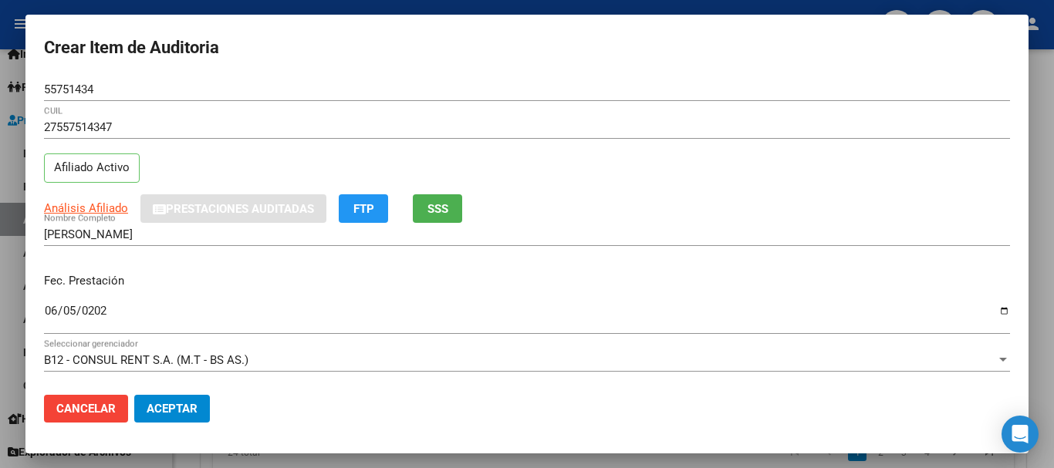
click at [780, 201] on div "Análisis Afiliado Prestaciones Auditadas FTP SSS" at bounding box center [527, 208] width 966 height 29
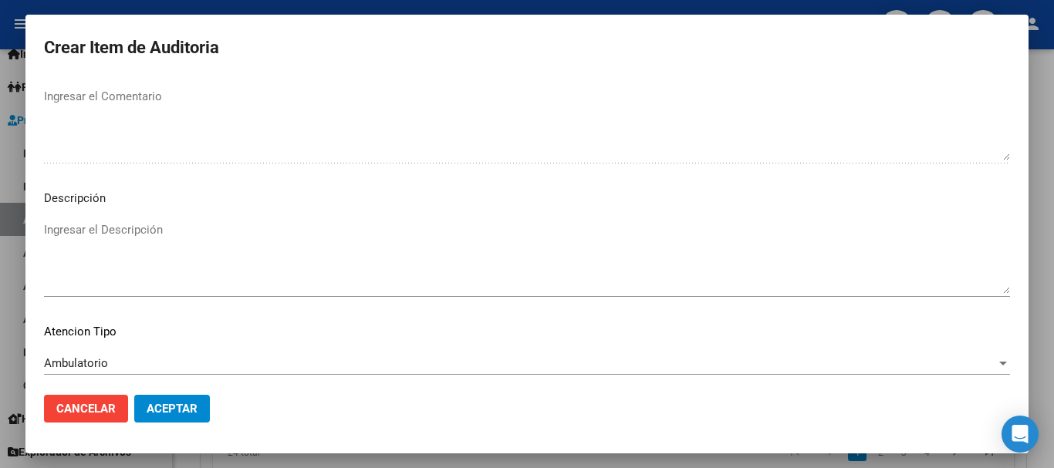
scroll to position [1085, 0]
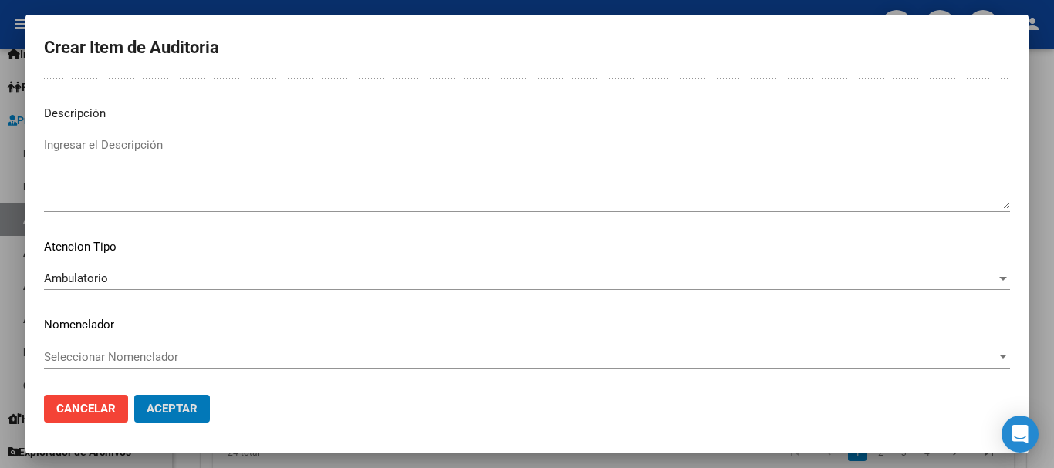
click at [134, 395] on button "Aceptar" at bounding box center [172, 409] width 76 height 28
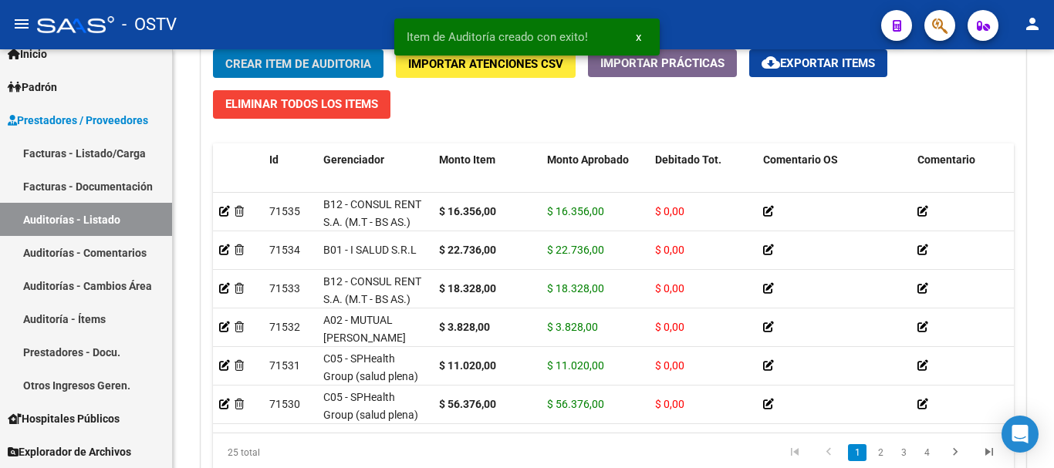
click at [213, 49] on button "Crear Item de Auditoria" at bounding box center [298, 63] width 171 height 29
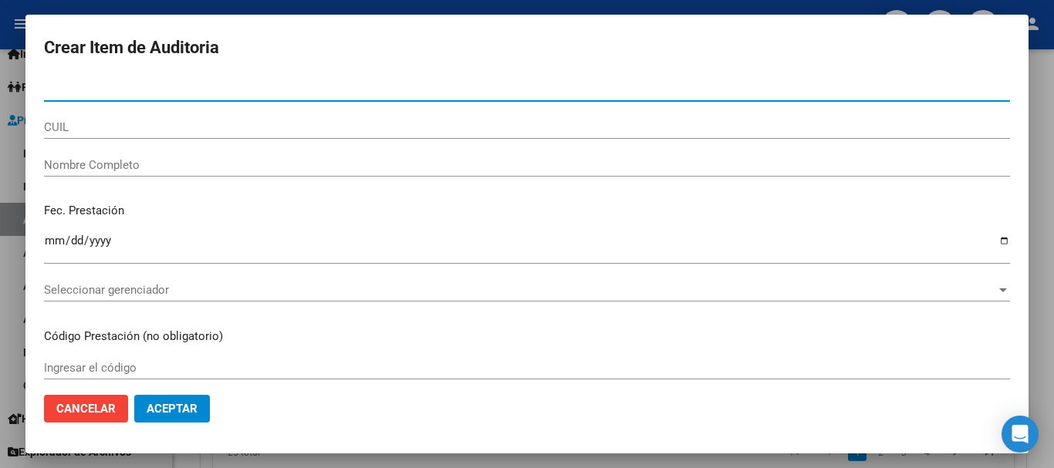
paste input "34198578"
type input "34198578"
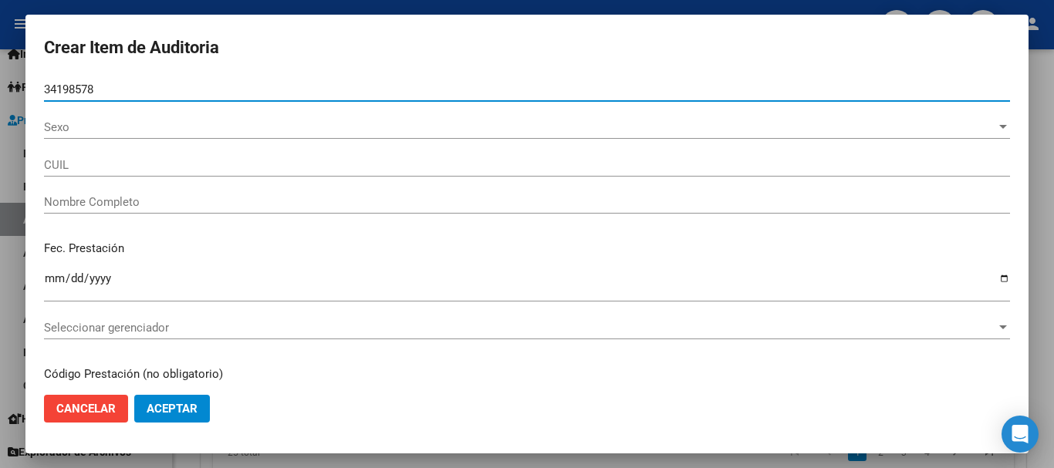
type input "20341985782"
type input "[PERSON_NAME]"
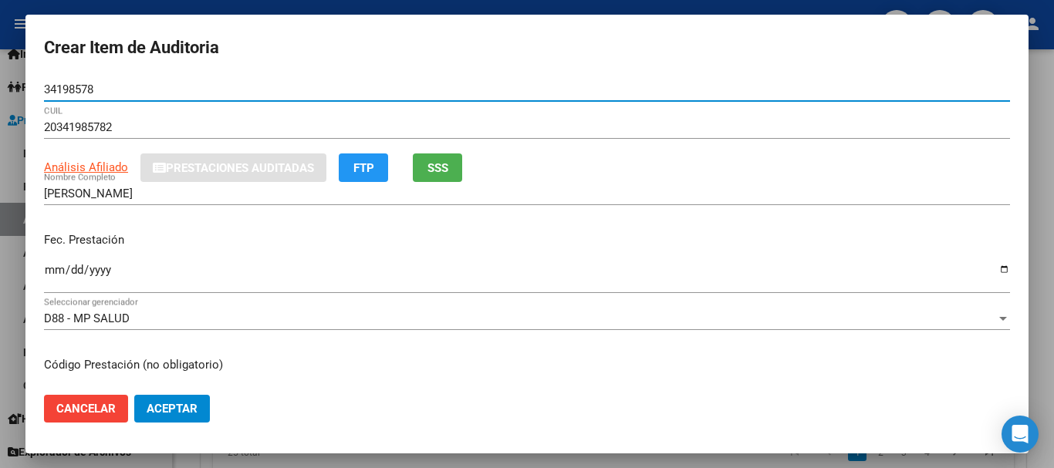
type input "34198578"
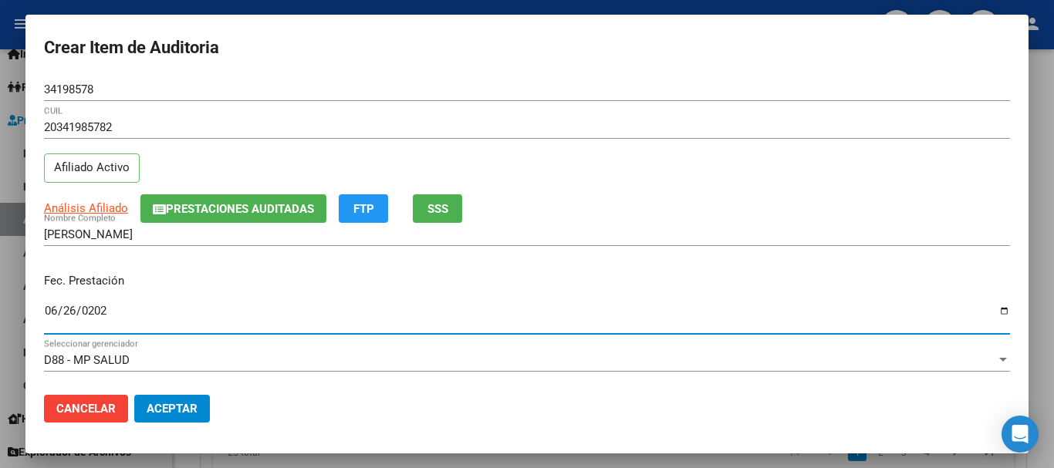
type input "[DATE]"
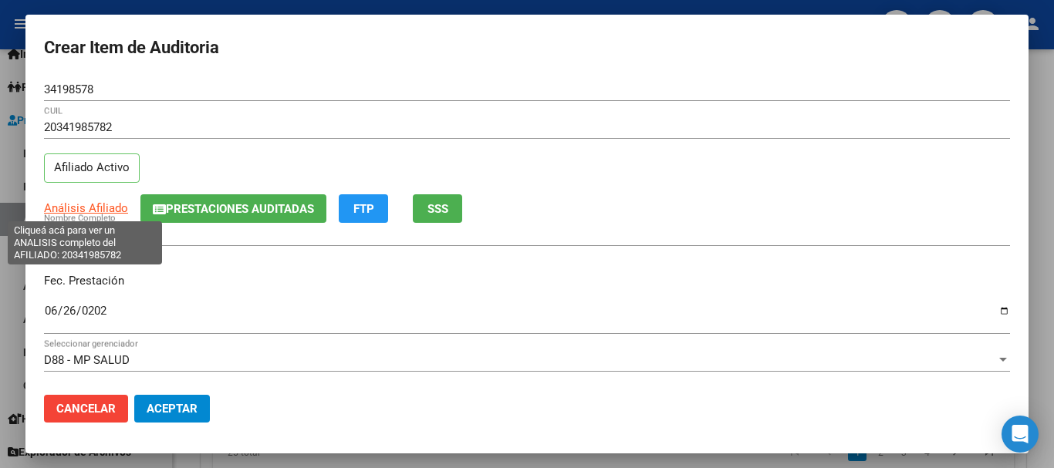
click at [83, 206] on span "Análisis Afiliado" at bounding box center [86, 208] width 84 height 14
type textarea "20341985782"
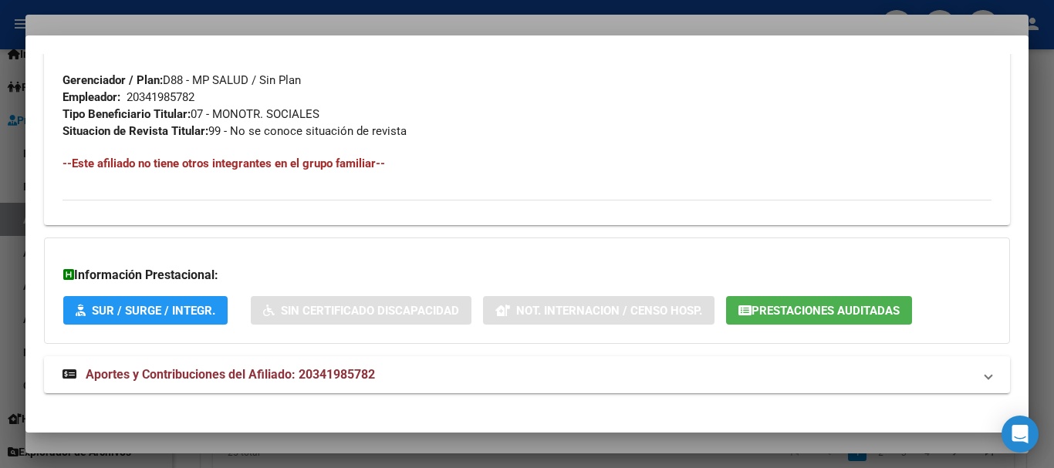
scroll to position [796, 0]
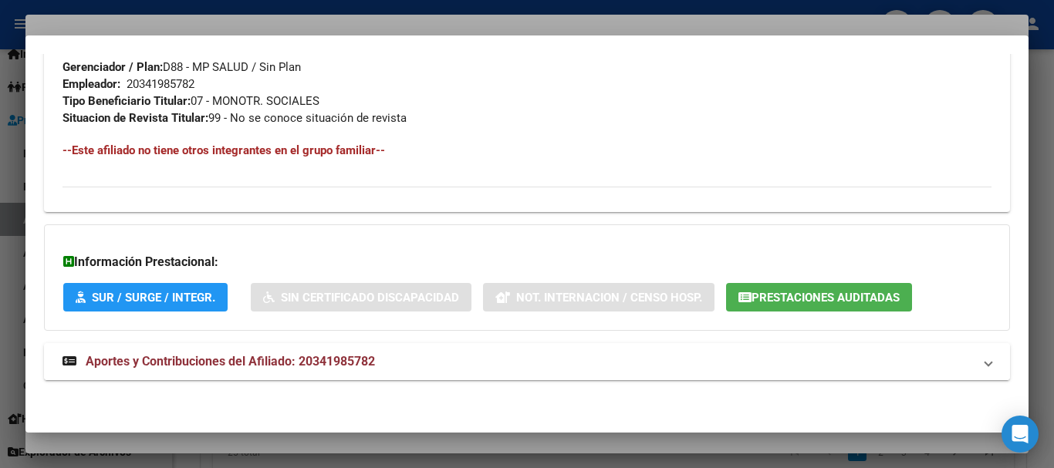
click at [350, 356] on span "Aportes y Contribuciones del Afiliado: 20341985782" at bounding box center [230, 361] width 289 height 15
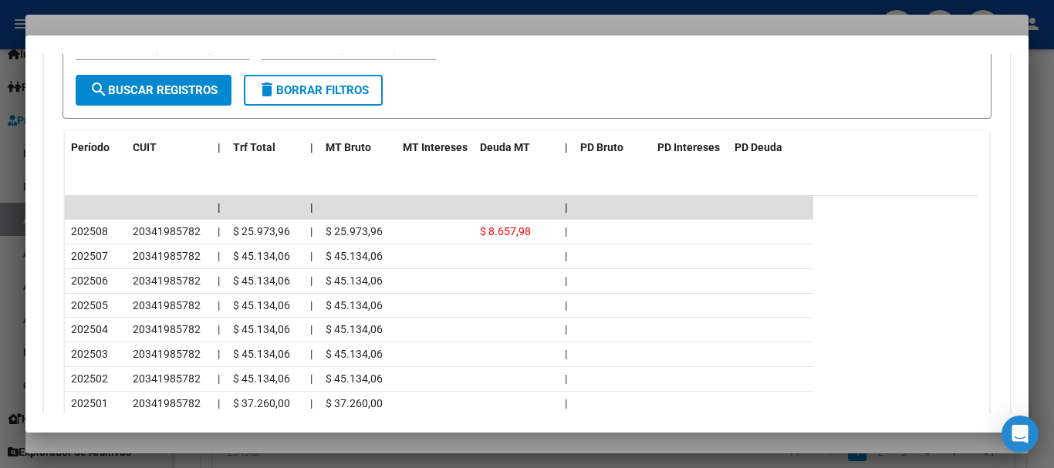
scroll to position [1398, 0]
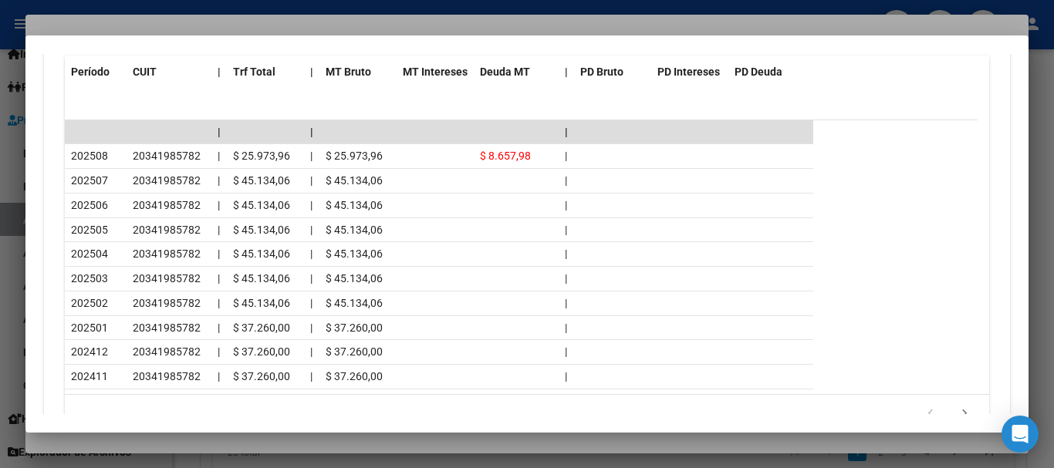
click at [219, 27] on div at bounding box center [527, 234] width 1054 height 468
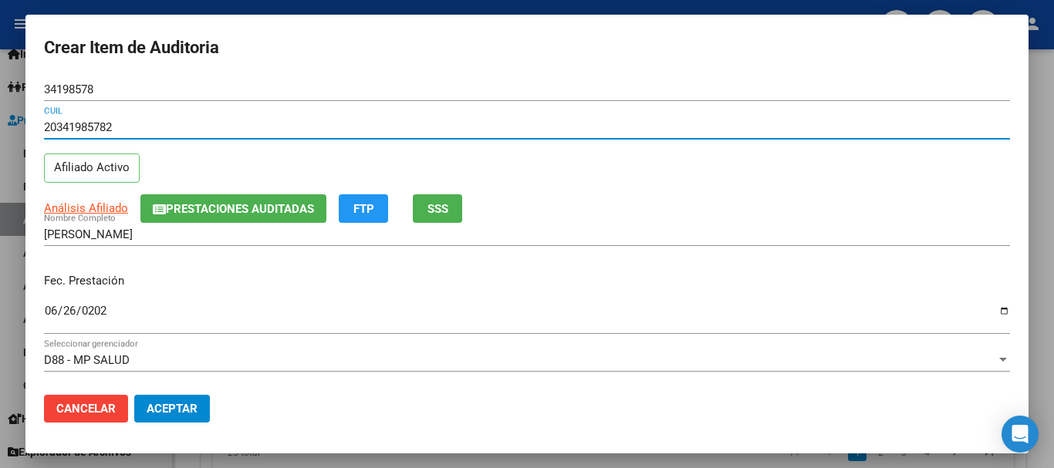
click at [631, 134] on input "20341985782" at bounding box center [527, 127] width 966 height 14
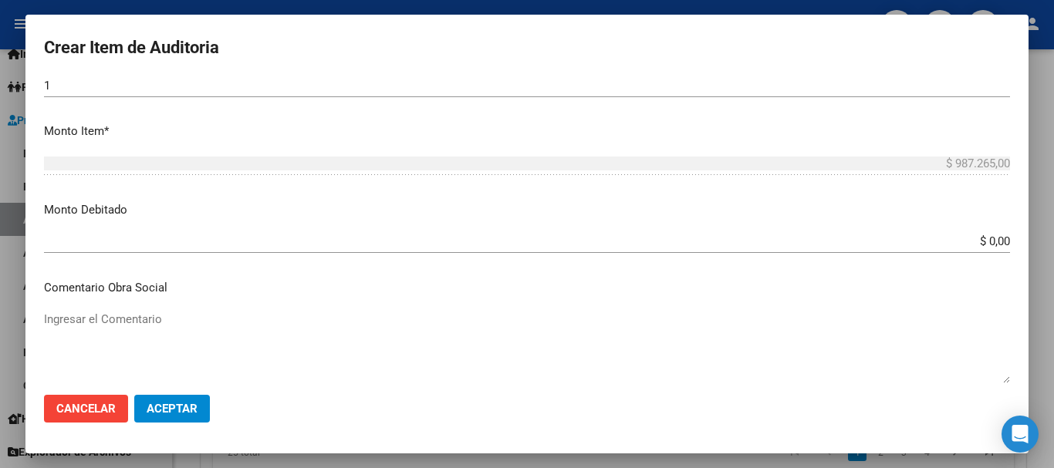
scroll to position [286, 0]
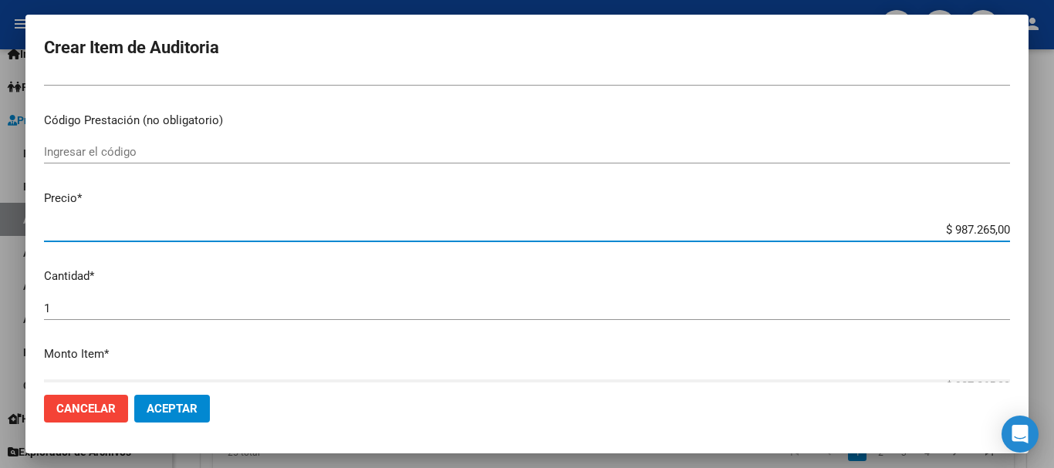
type input "$ 0,01"
type input "$ 0,16"
type input "$ 1,63"
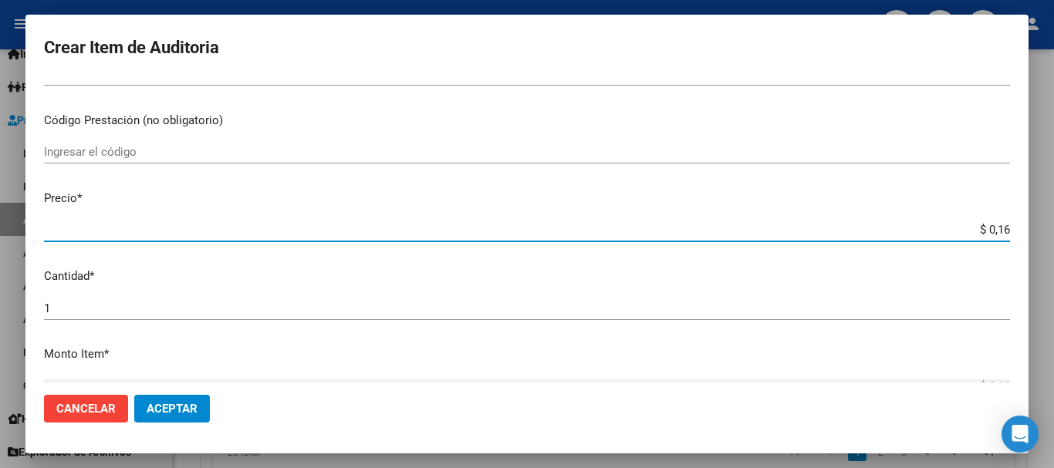
type input "$ 1,63"
type input "$ 16,35"
type input "$ 163,56"
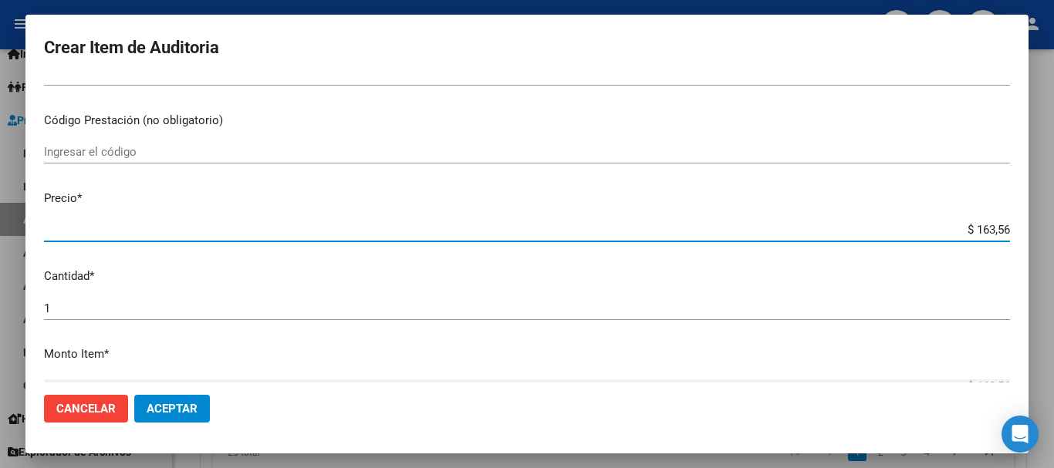
type input "$ 1.635,60"
type input "$ 16.356,00"
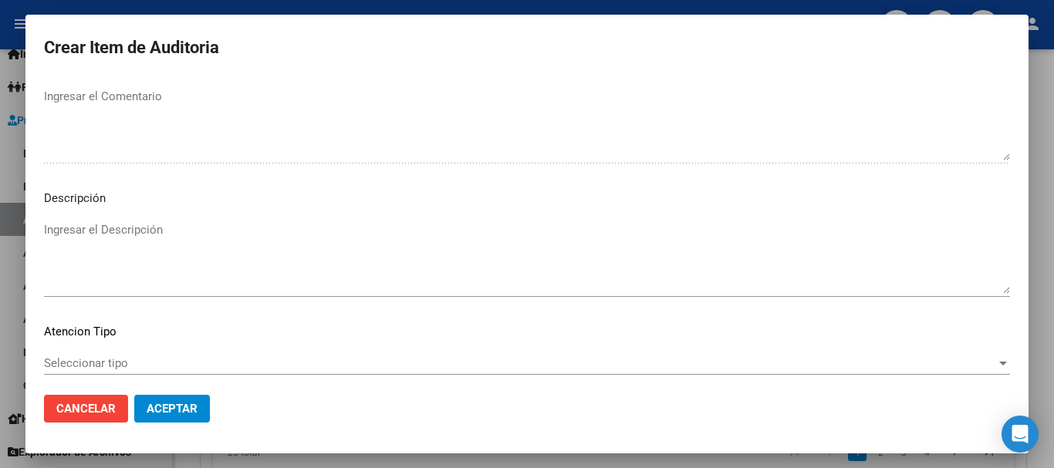
scroll to position [1085, 0]
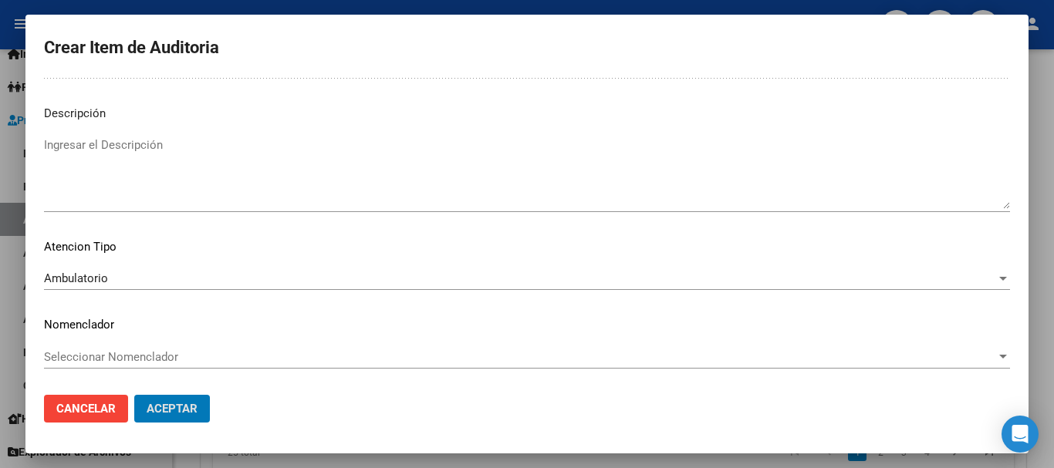
click at [134, 395] on button "Aceptar" at bounding box center [172, 409] width 76 height 28
